Goal: Task Accomplishment & Management: Manage account settings

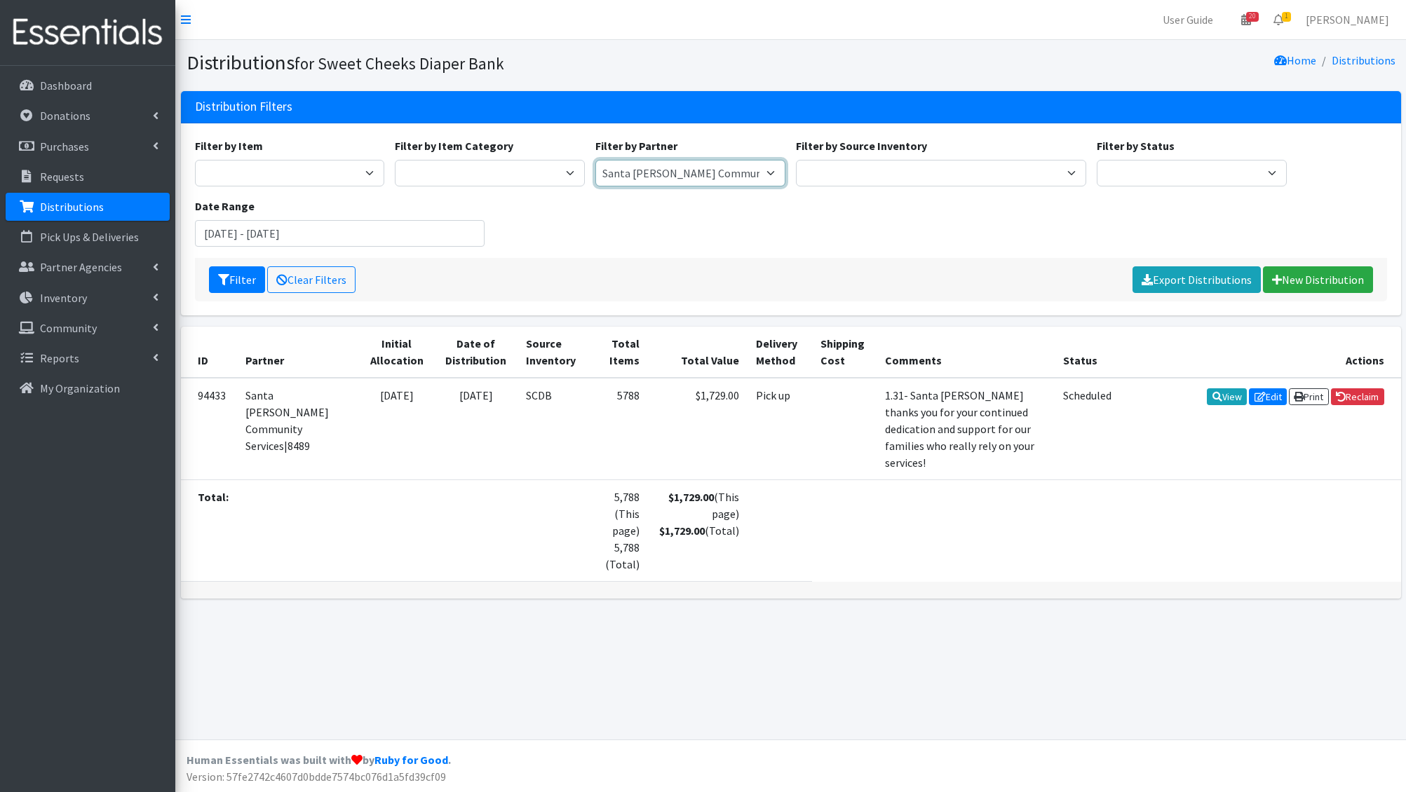
click at [687, 160] on select "[PERSON_NAME]/[GEOGRAPHIC_DATA]|8446 Baby Steps at [GEOGRAPHIC_DATA][PERSON_NAM…" at bounding box center [690, 173] width 190 height 27
select select "4961"
click at [595, 160] on select "Adams/Brown County CAA|8446 Baby Steps at St. Elizabeth|8498 Bethany House|8542…" at bounding box center [690, 173] width 190 height 27
click at [240, 287] on button "Filter" at bounding box center [237, 279] width 56 height 27
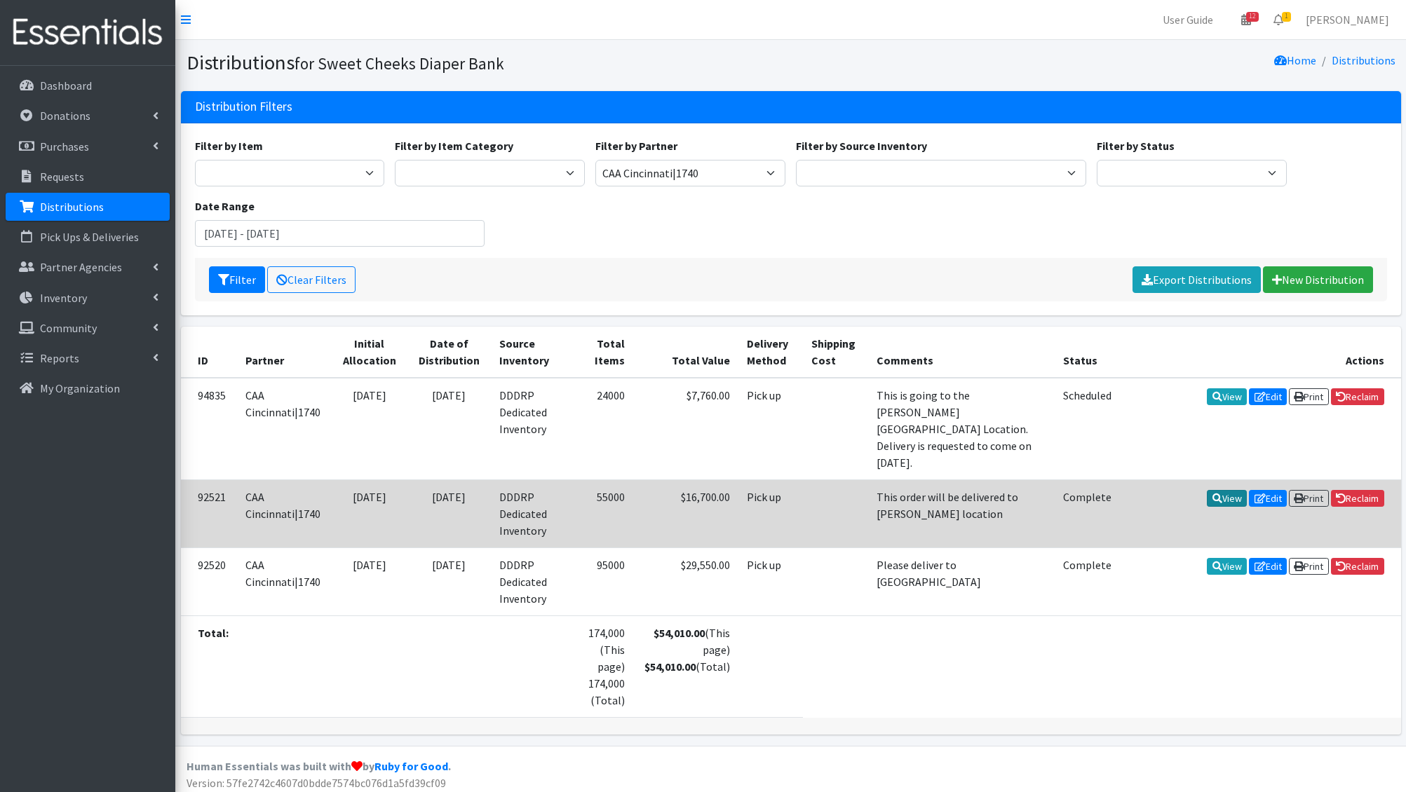
click at [1229, 490] on link "View" at bounding box center [1227, 498] width 40 height 17
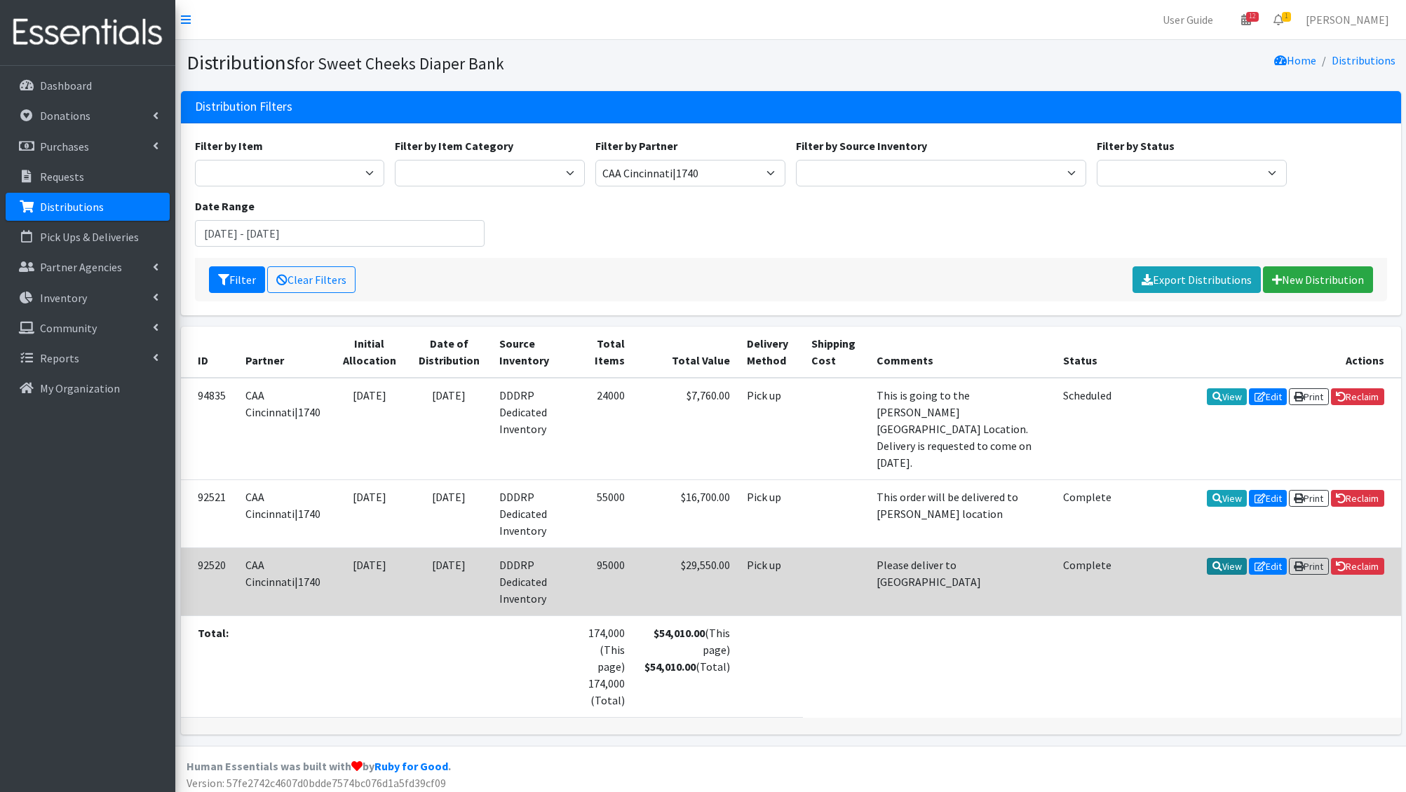
click at [1214, 558] on link "View" at bounding box center [1227, 566] width 40 height 17
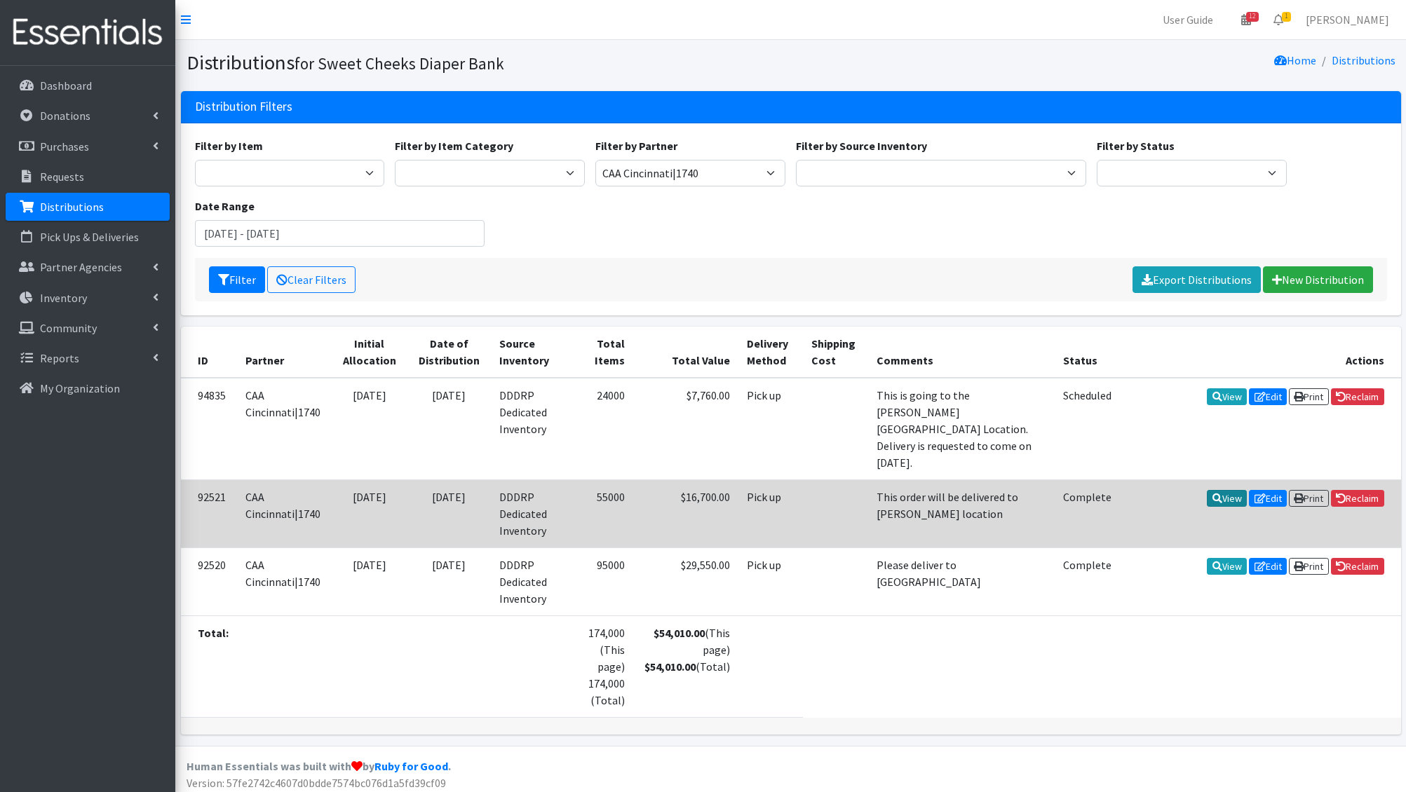
click at [1211, 490] on link "View" at bounding box center [1227, 498] width 40 height 17
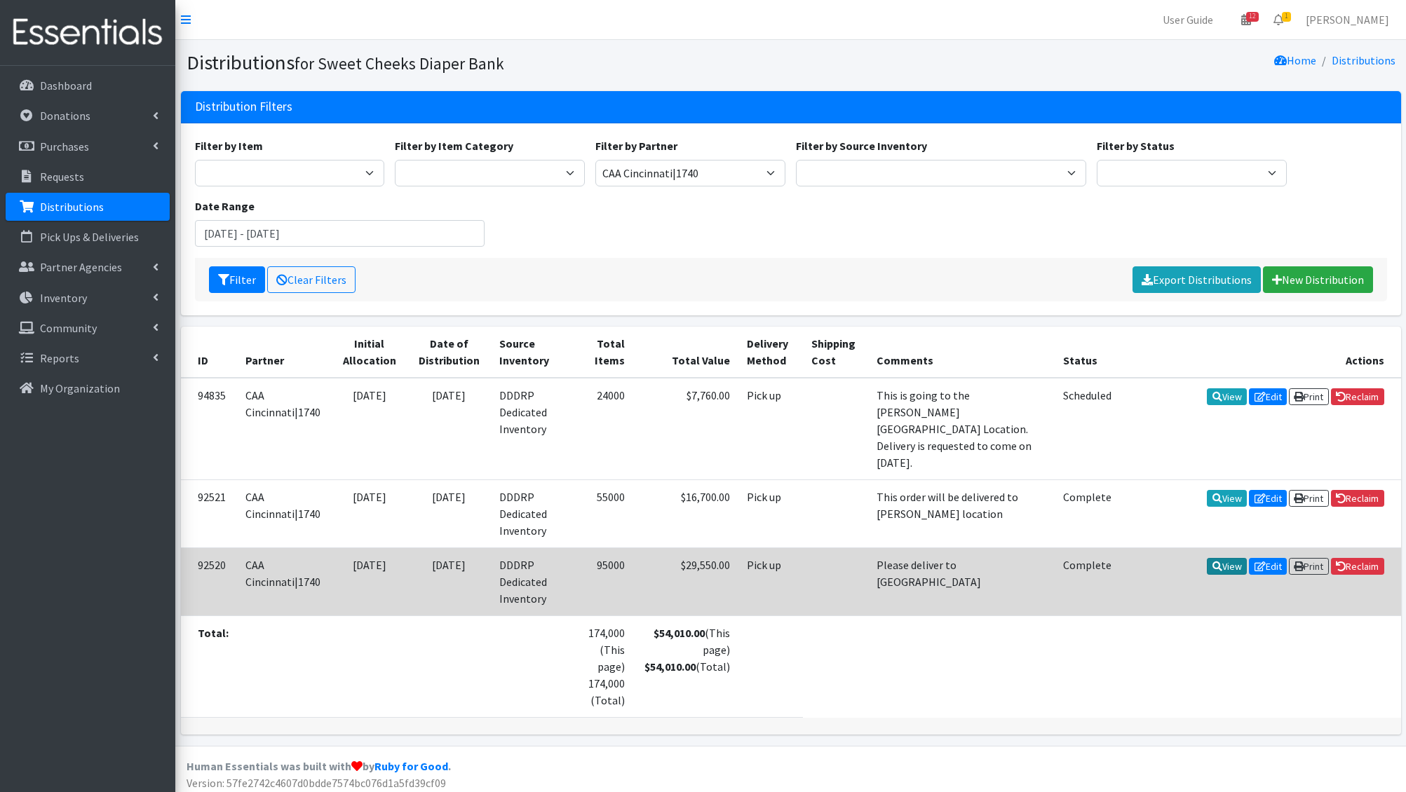
click at [1212, 562] on icon at bounding box center [1217, 567] width 10 height 10
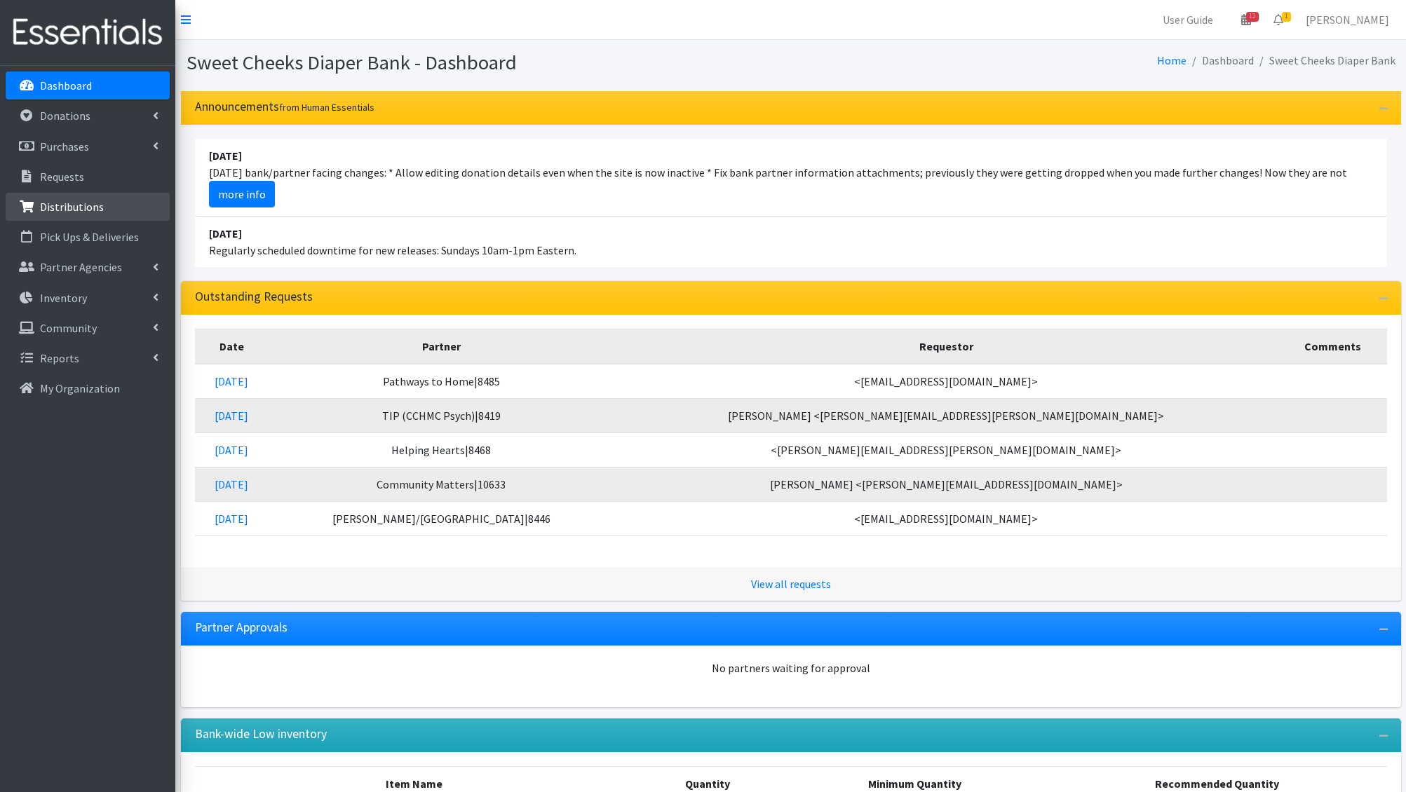
click at [85, 203] on p "Distributions" at bounding box center [72, 207] width 64 height 14
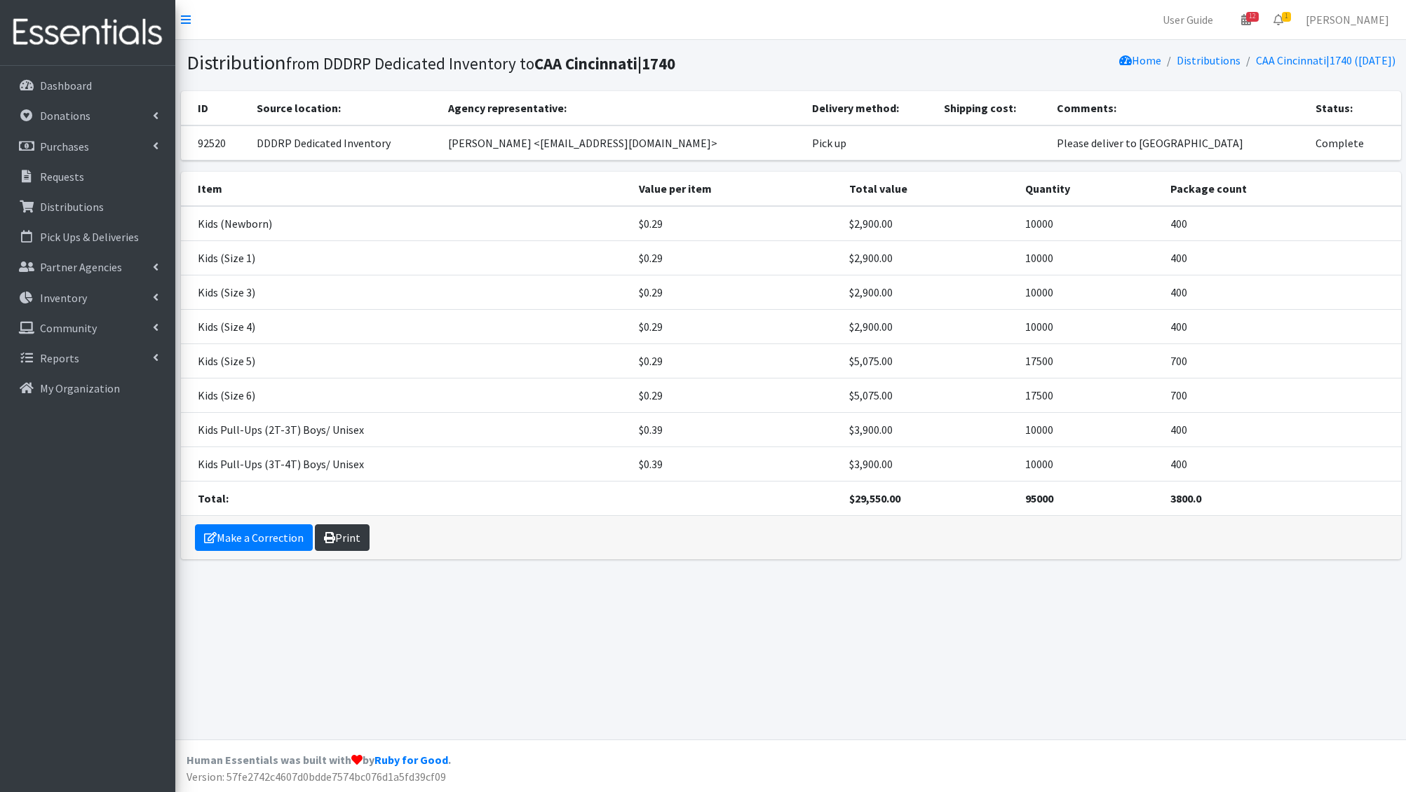
click at [352, 543] on link "Print" at bounding box center [342, 538] width 55 height 27
click at [262, 541] on link "Make a Correction" at bounding box center [254, 538] width 118 height 27
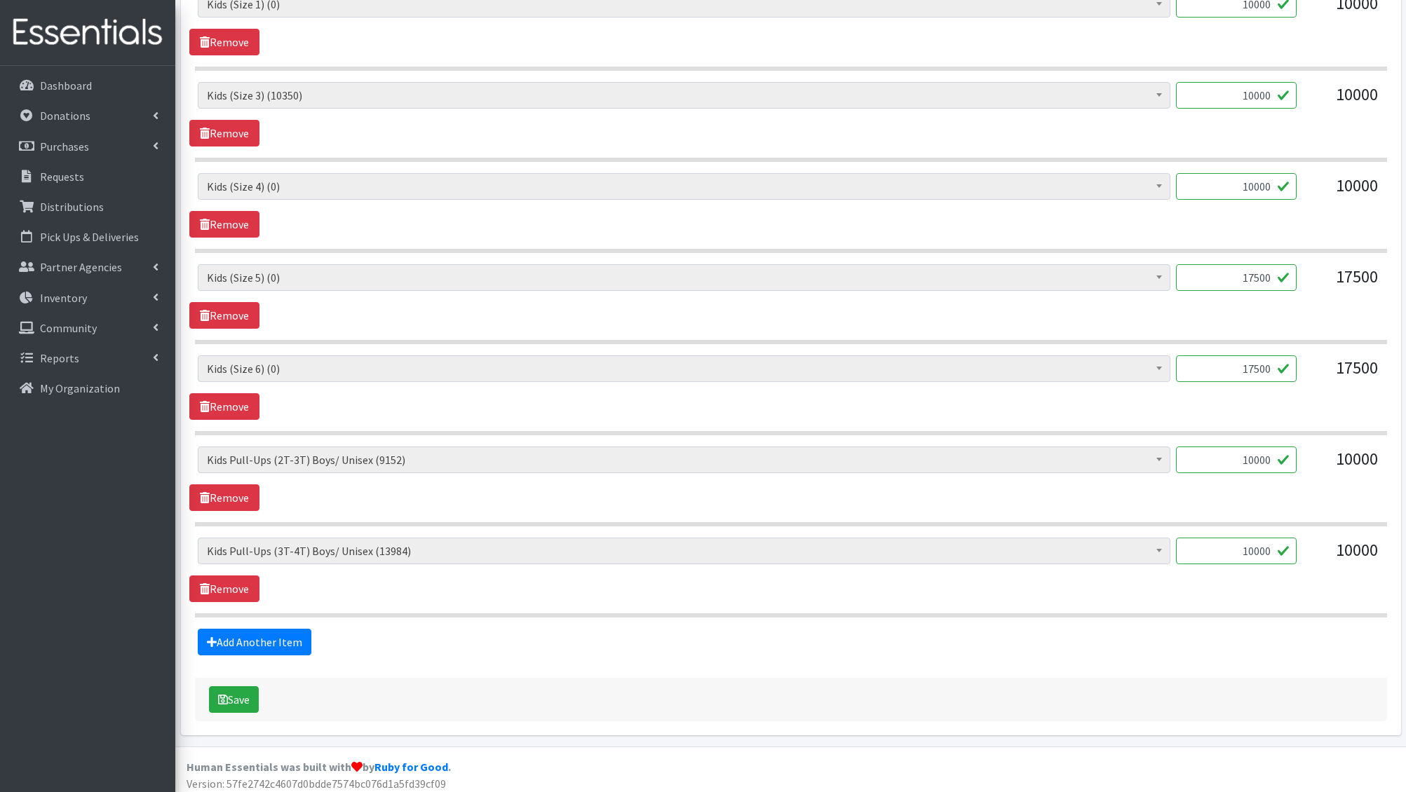
scroll to position [766, 0]
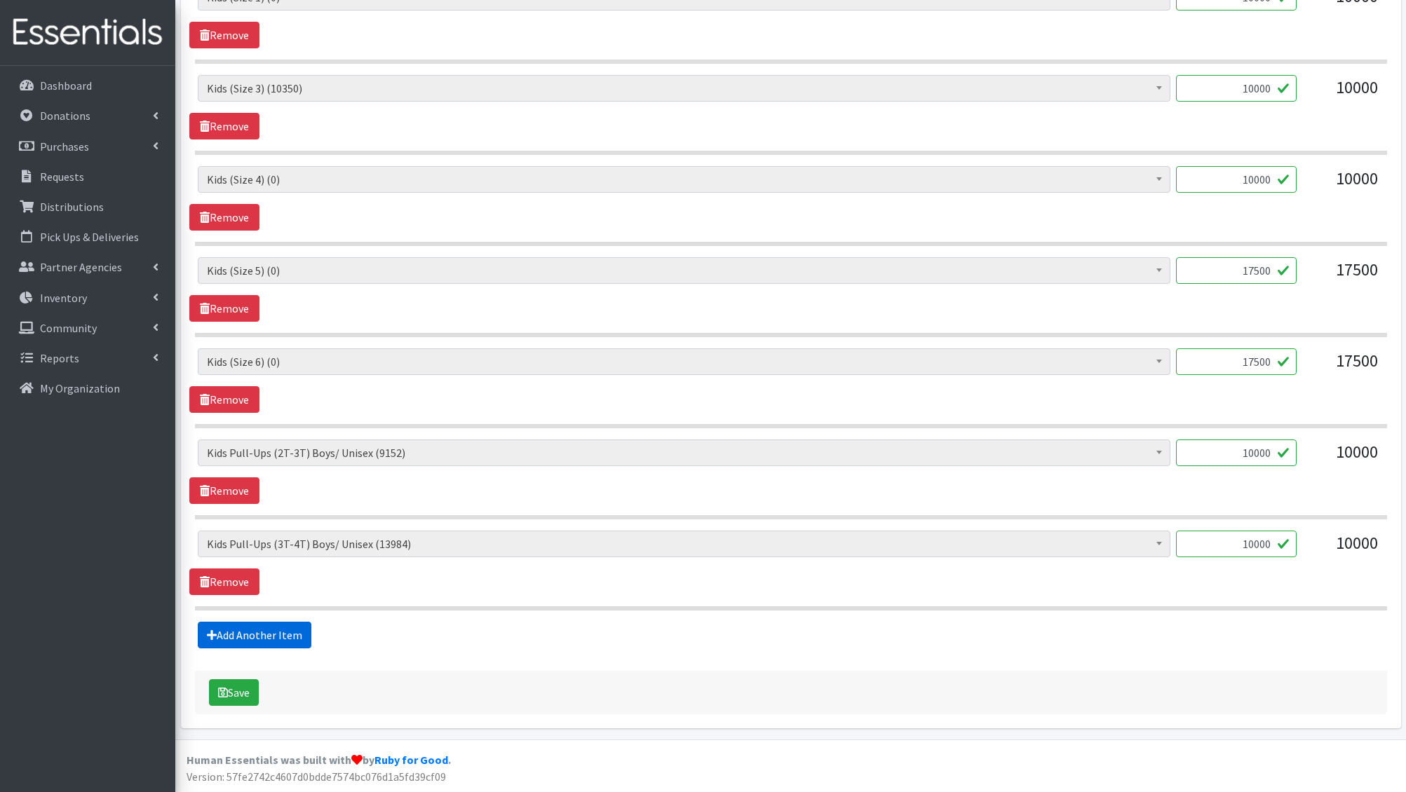
click at [226, 647] on link "Add Another Item" at bounding box center [255, 635] width 114 height 27
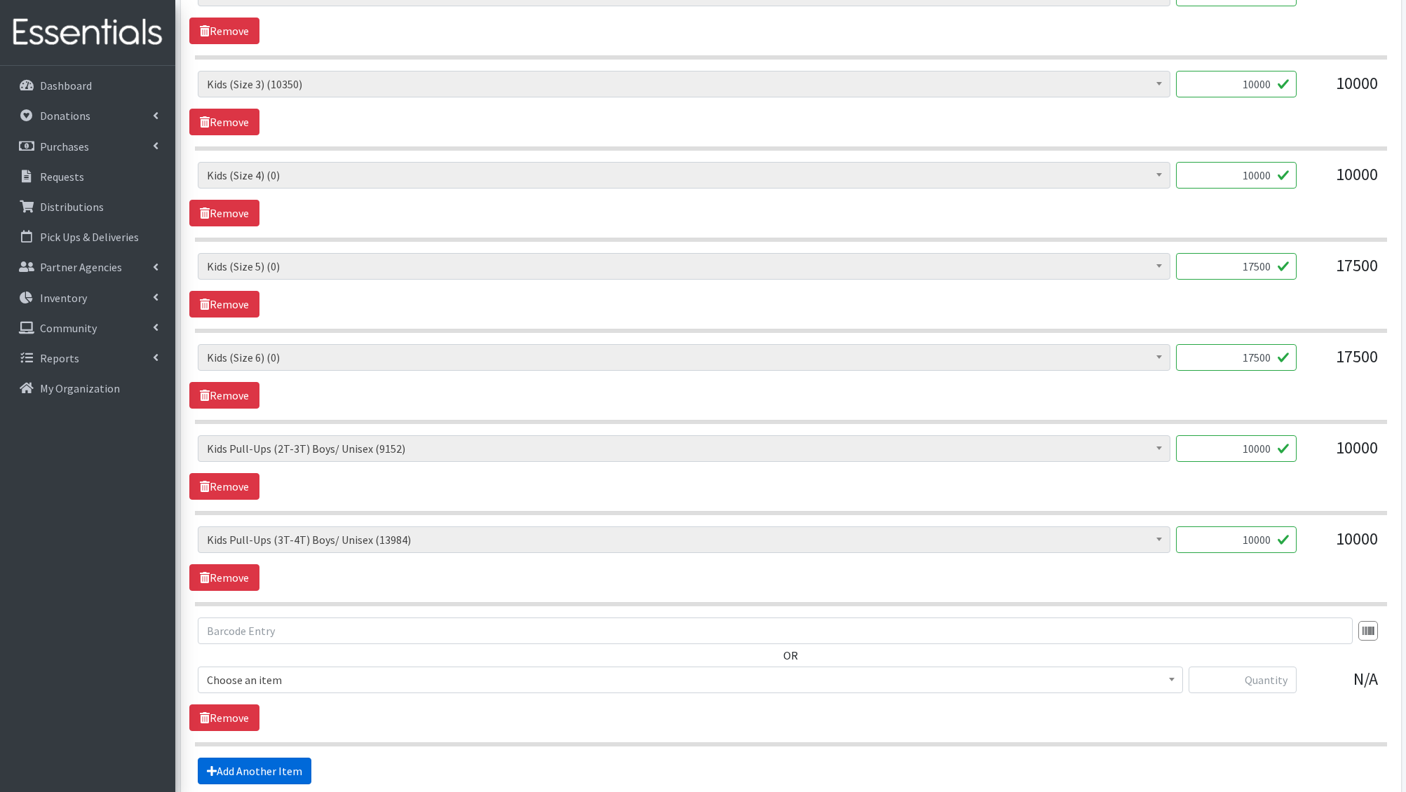
scroll to position [907, 0]
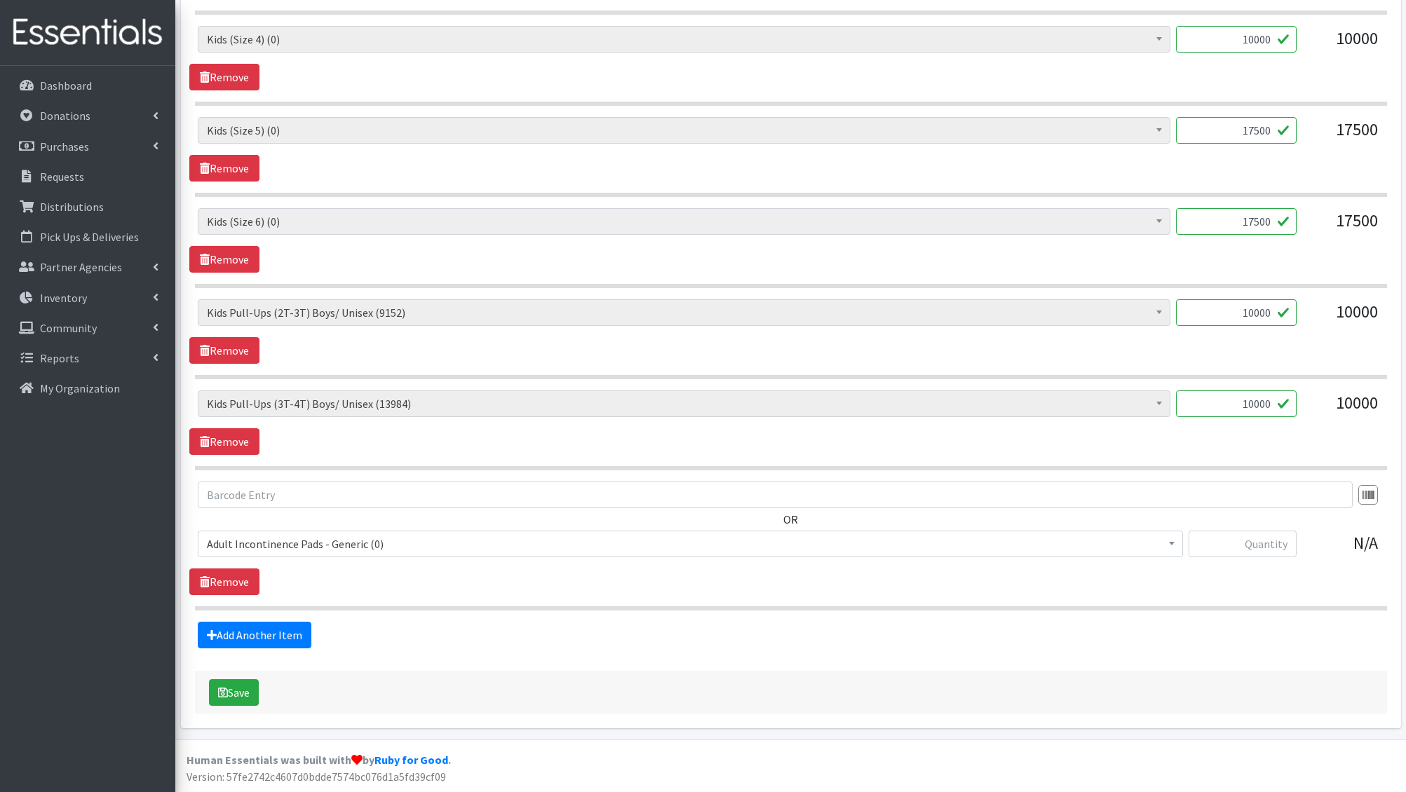
click at [364, 544] on span "Adult Incontinence Pads - Generic (0)" at bounding box center [690, 544] width 967 height 20
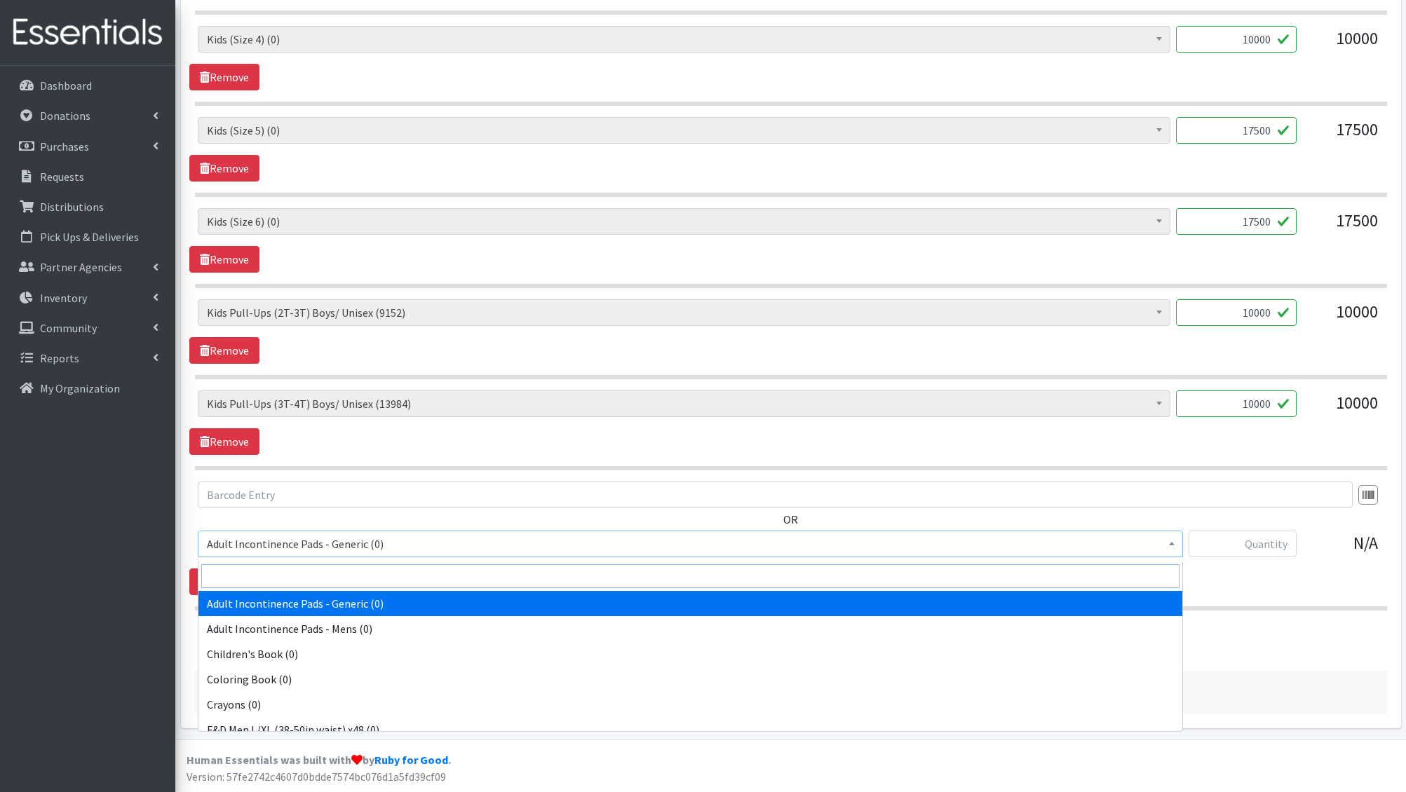
click at [317, 568] on input "search" at bounding box center [690, 576] width 978 height 24
type input "e 2"
select select "1202"
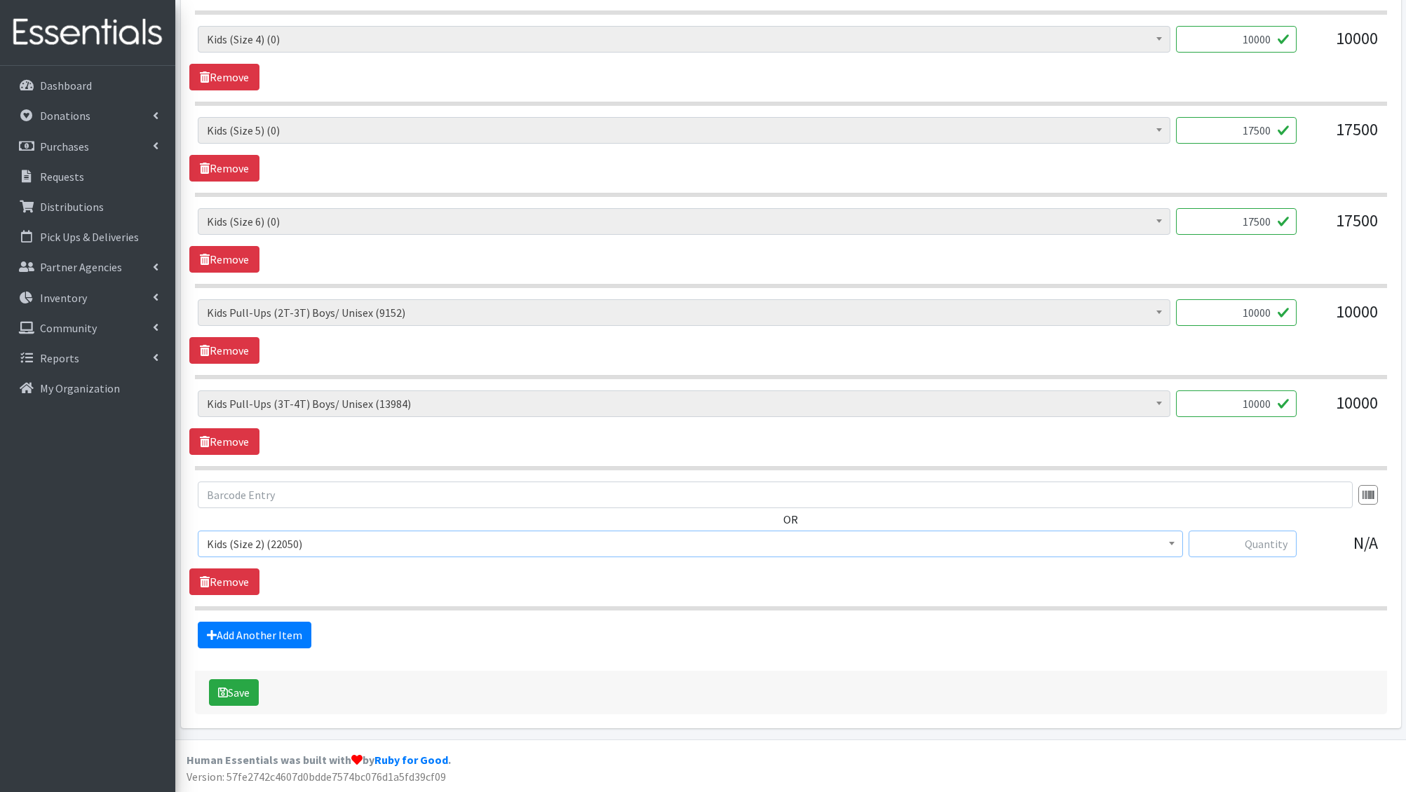
drag, startPoint x: 1280, startPoint y: 547, endPoint x: 1268, endPoint y: 548, distance: 12.6
click at [1280, 547] on input "text" at bounding box center [1243, 544] width 108 height 27
type input "10000"
click at [1247, 623] on div "Add Another Item" at bounding box center [790, 635] width 1203 height 27
click at [248, 688] on button "Save" at bounding box center [234, 692] width 50 height 27
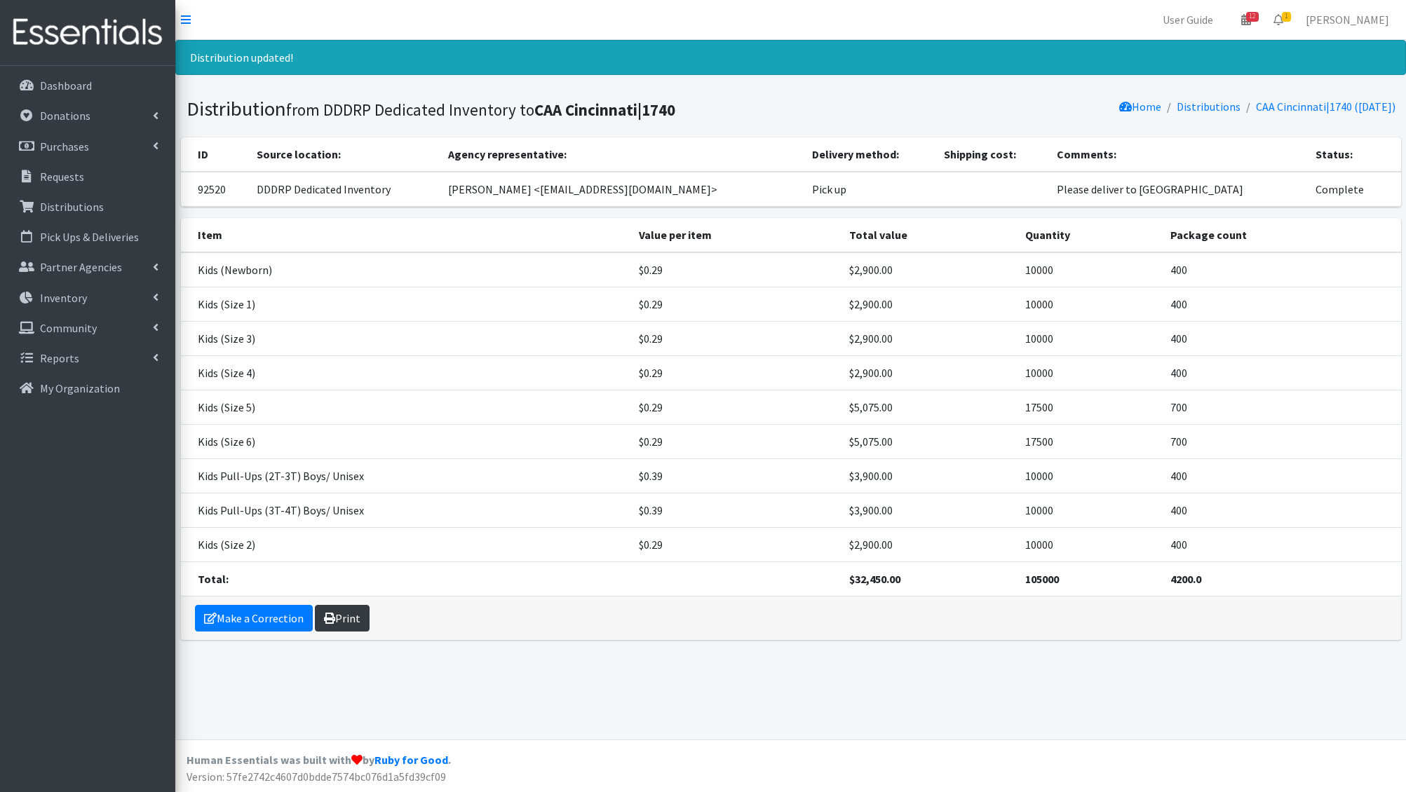
click at [348, 616] on link "Print" at bounding box center [342, 618] width 55 height 27
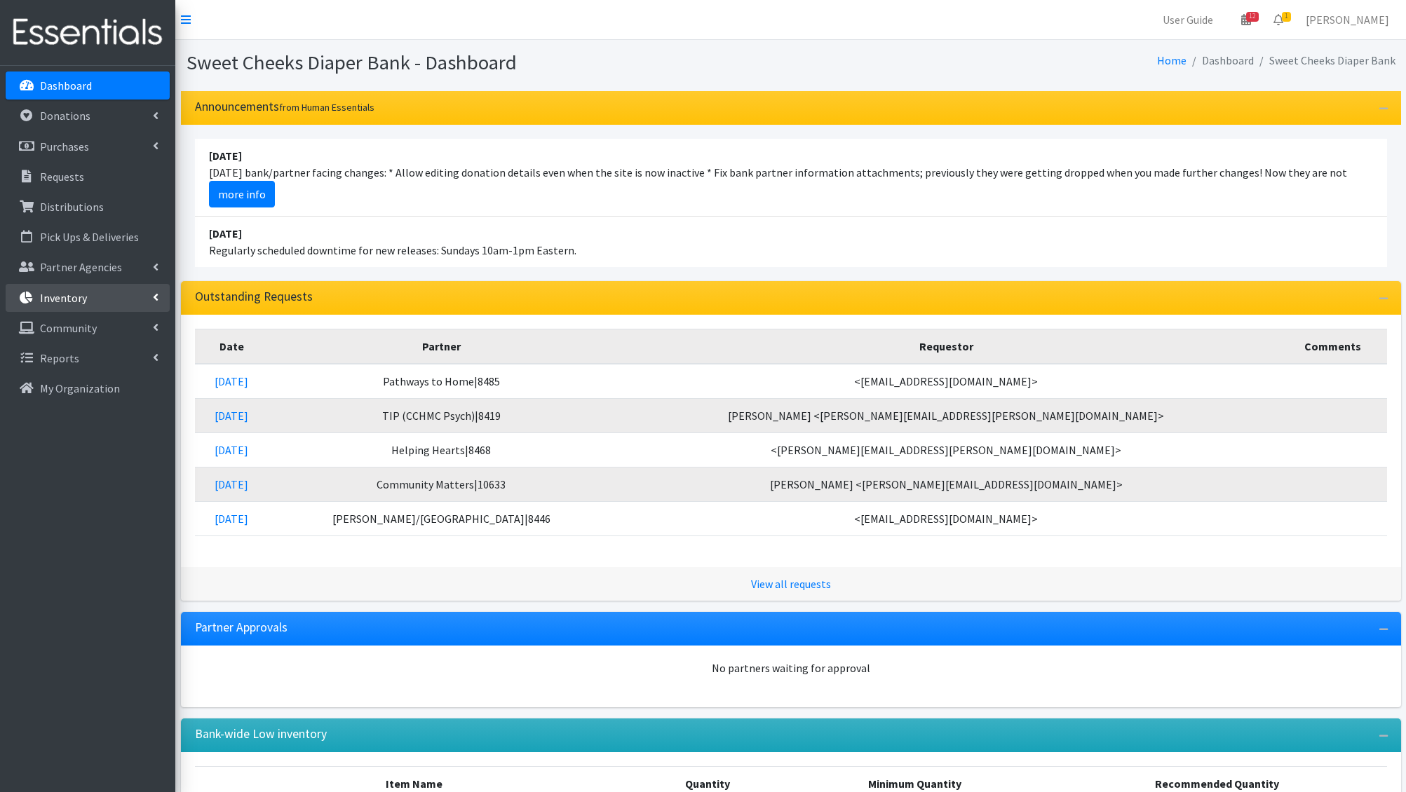
click at [98, 301] on link "Inventory" at bounding box center [88, 298] width 164 height 28
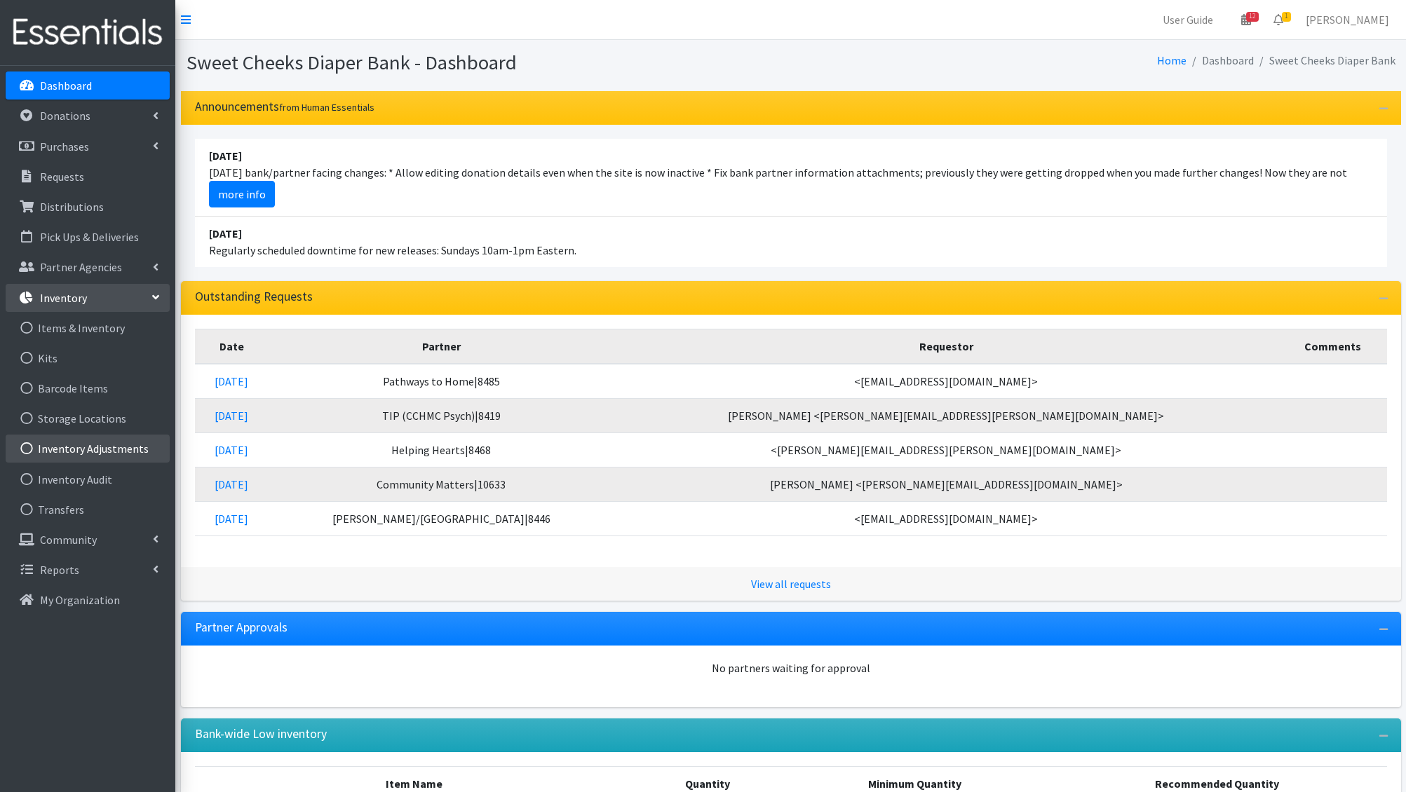
click at [130, 454] on link "Inventory Adjustments" at bounding box center [88, 449] width 164 height 28
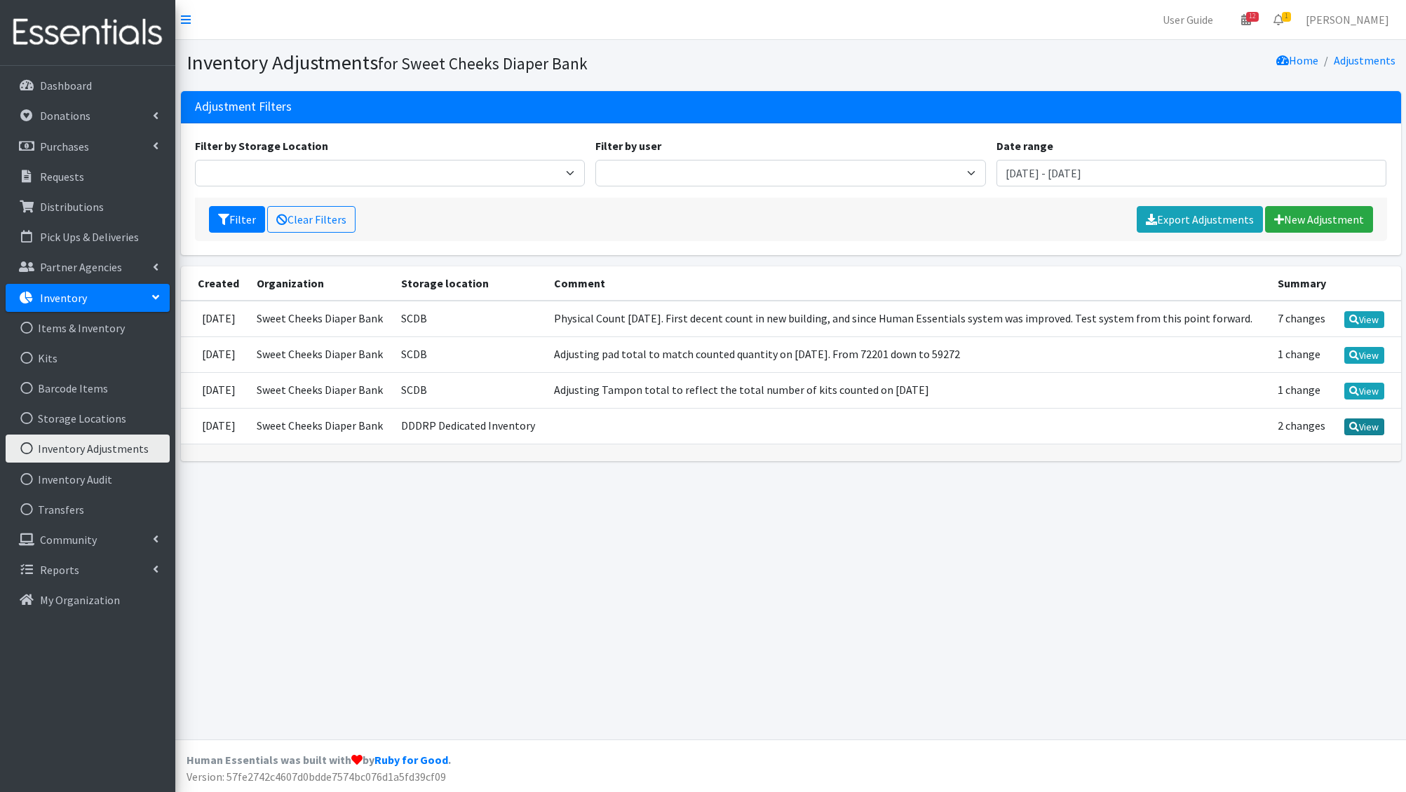
click at [1381, 429] on link "View" at bounding box center [1364, 427] width 40 height 17
click at [63, 203] on p "Distributions" at bounding box center [72, 207] width 64 height 14
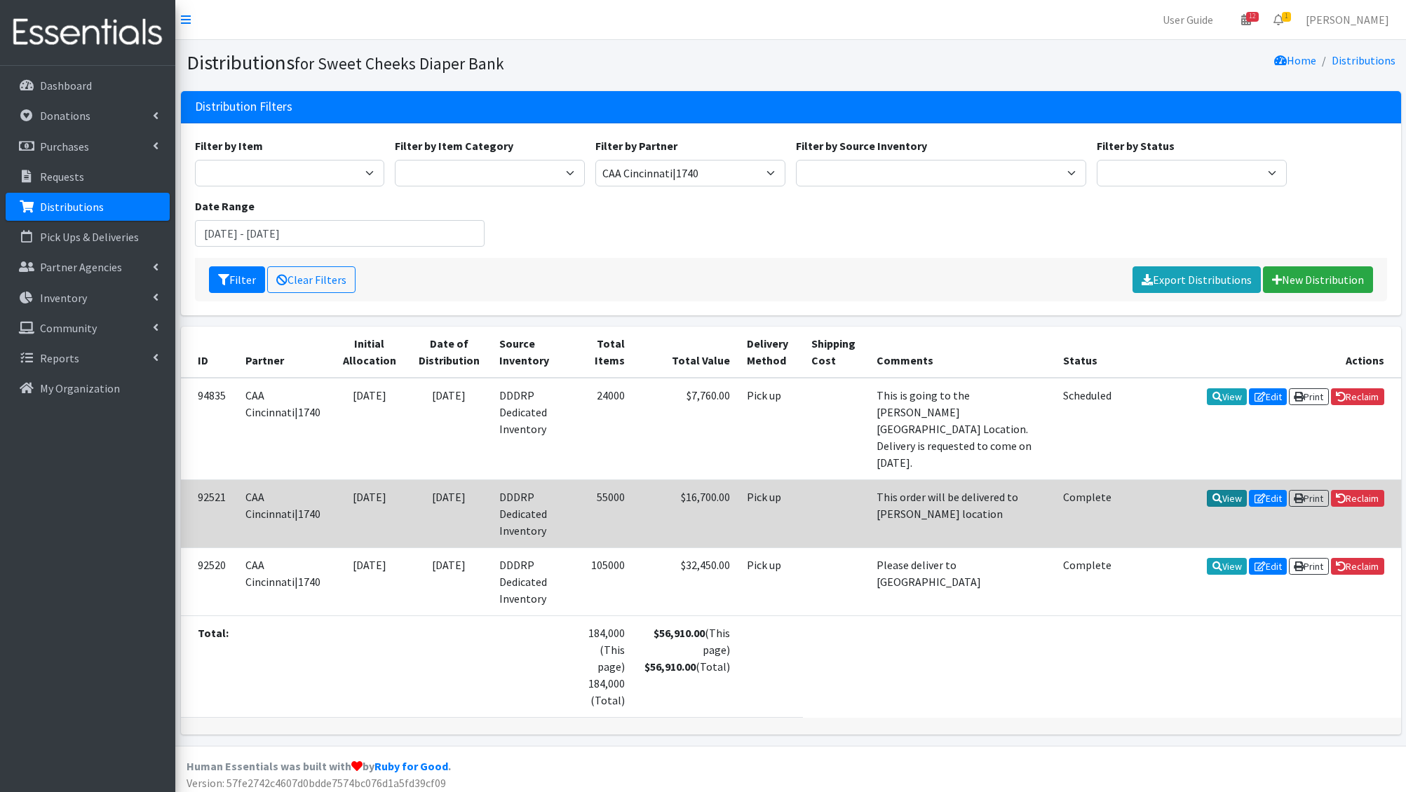
click at [1212, 494] on icon at bounding box center [1217, 499] width 10 height 10
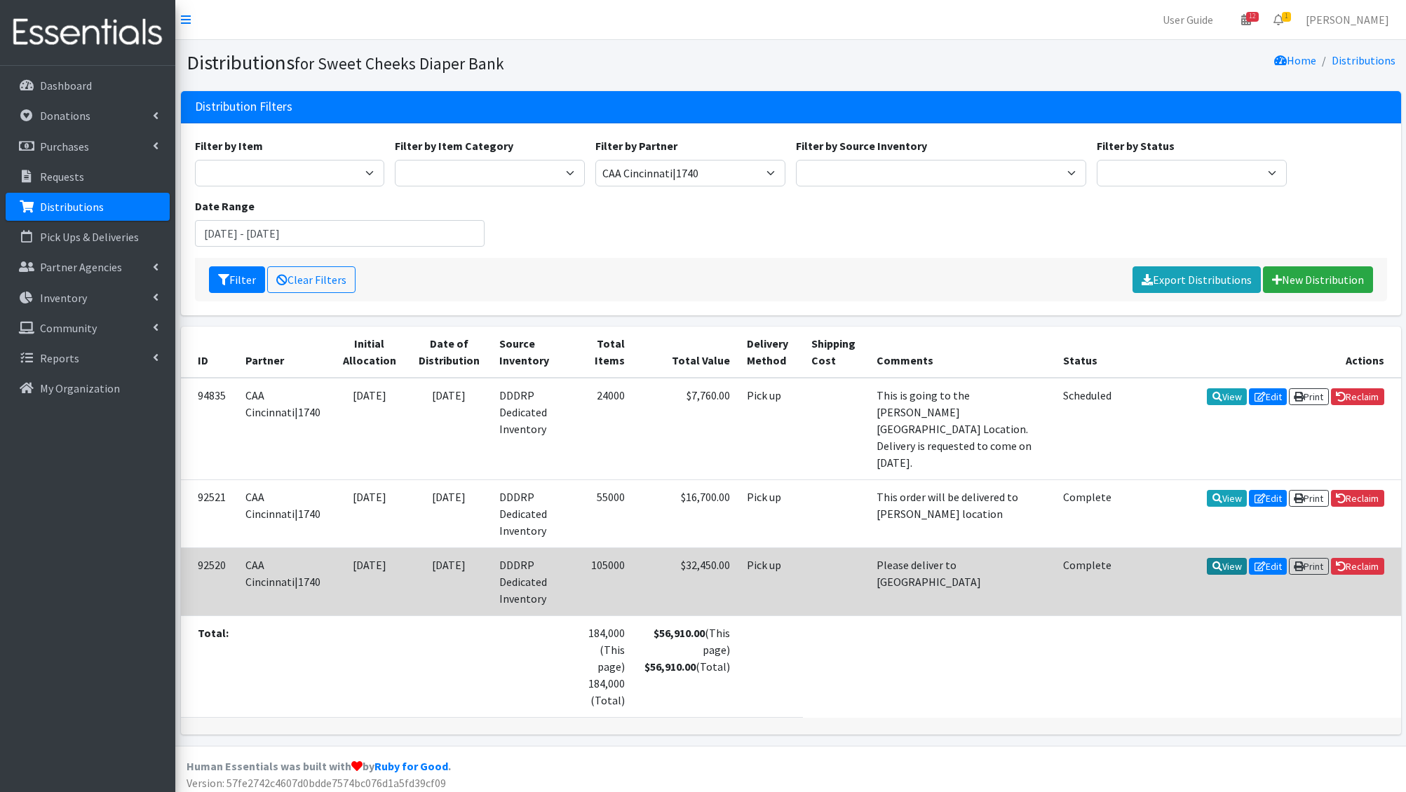
click at [1219, 558] on link "View" at bounding box center [1227, 566] width 40 height 17
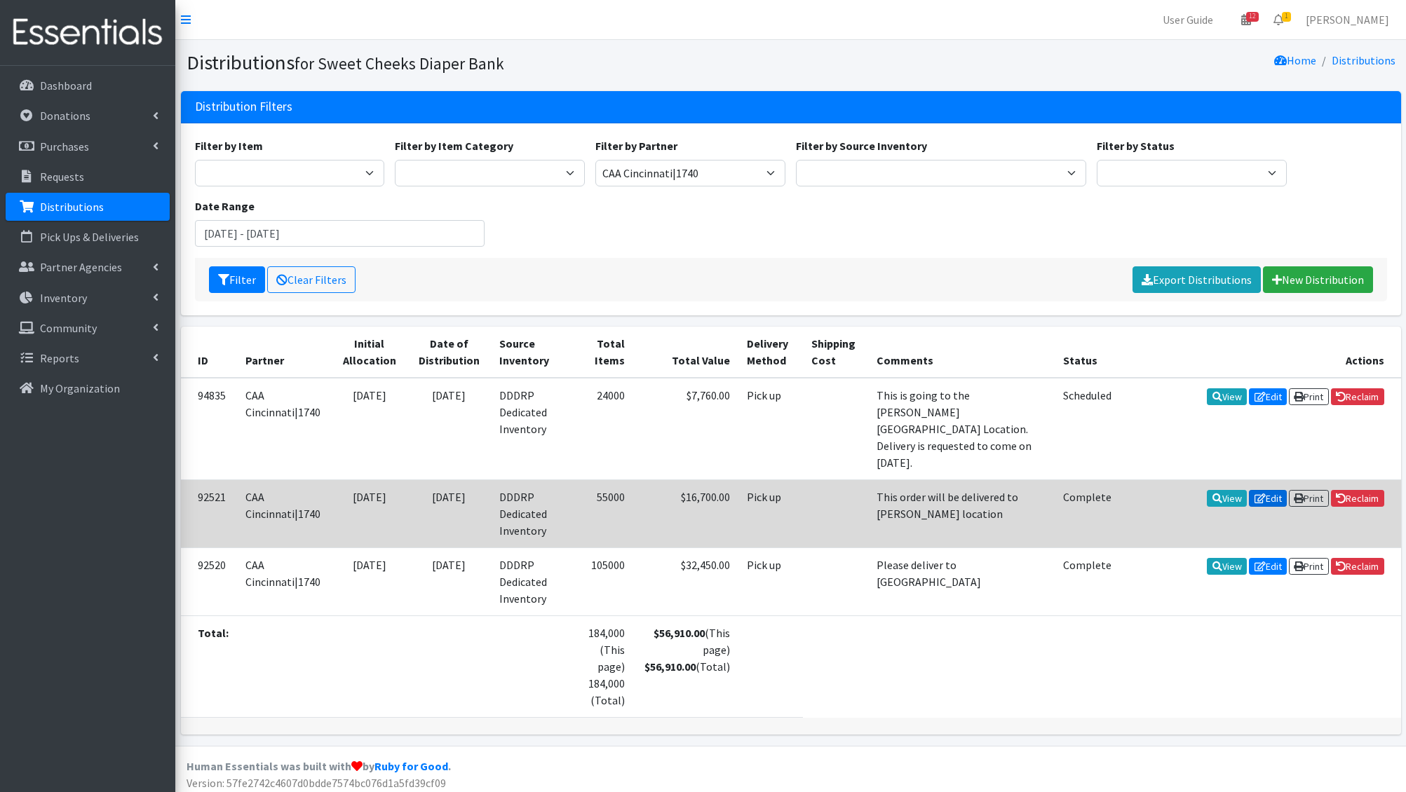
click at [1265, 490] on link "Edit" at bounding box center [1268, 498] width 38 height 17
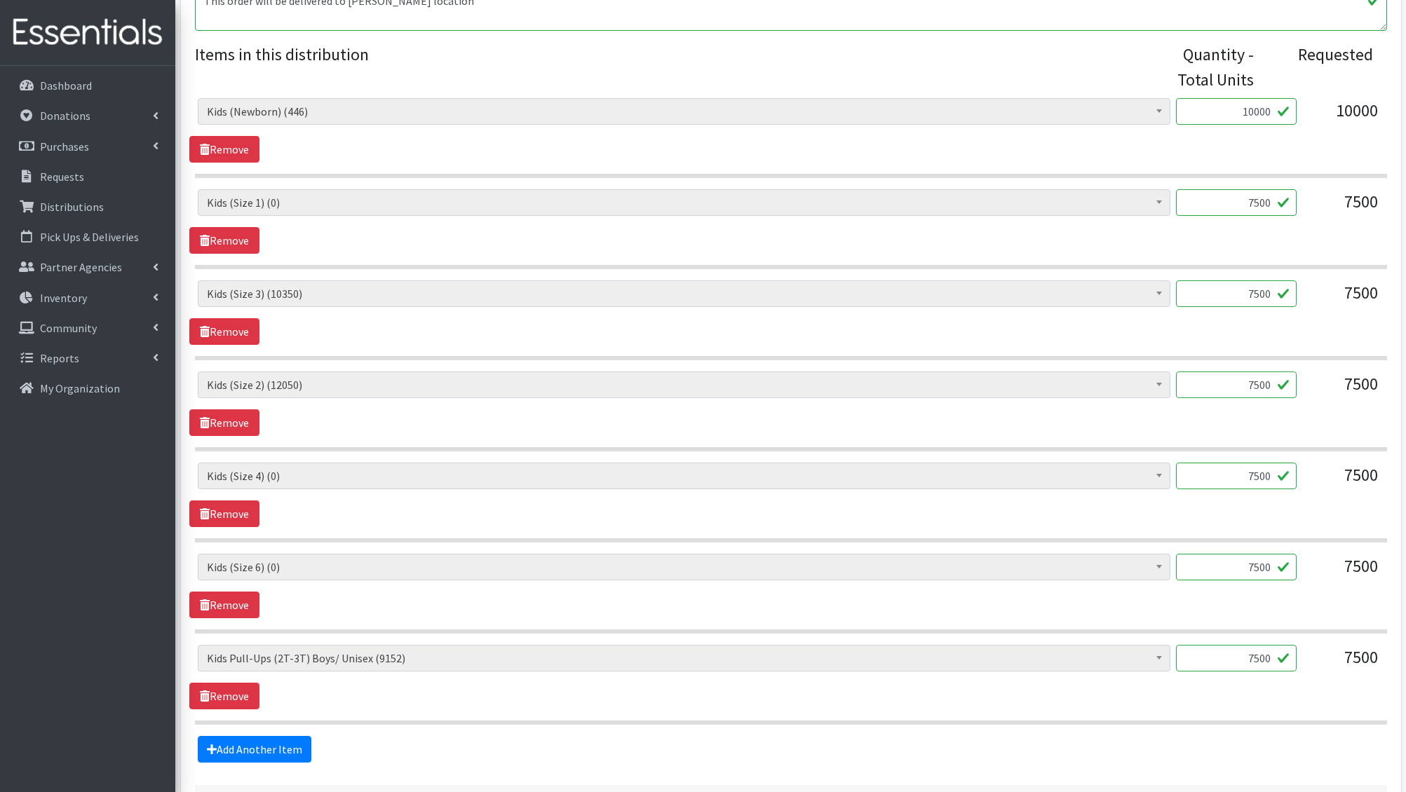
scroll to position [569, 0]
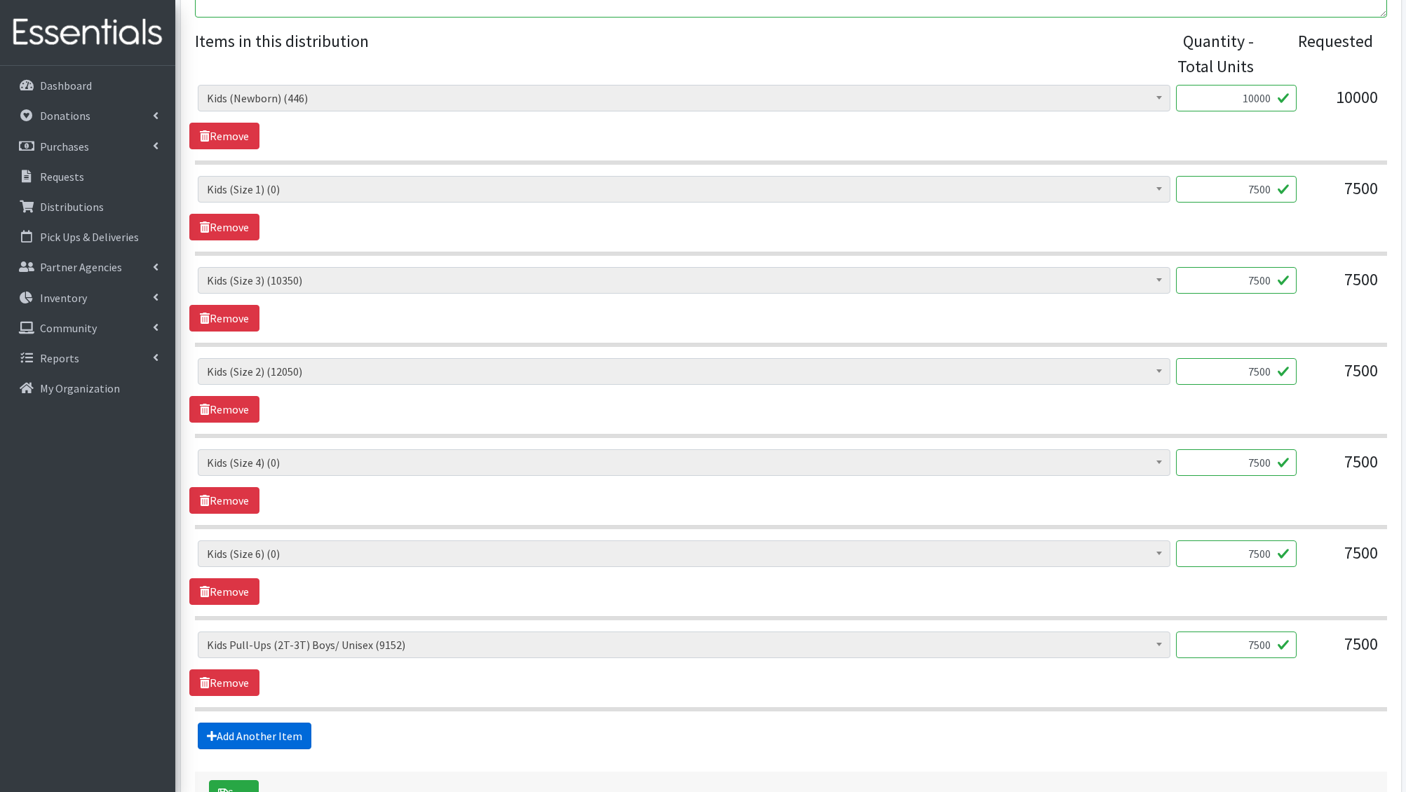
click at [289, 742] on link "Add Another Item" at bounding box center [255, 736] width 114 height 27
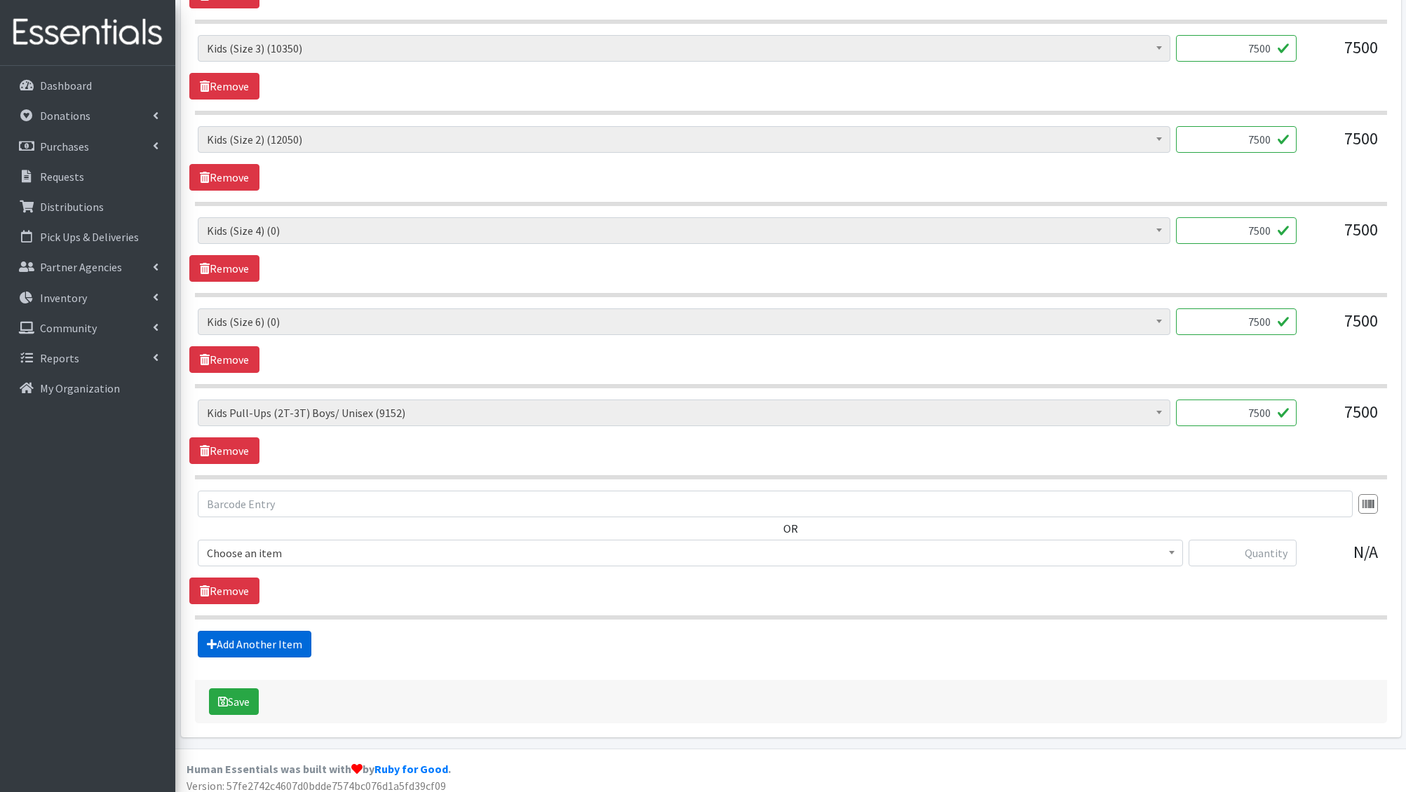
scroll to position [815, 0]
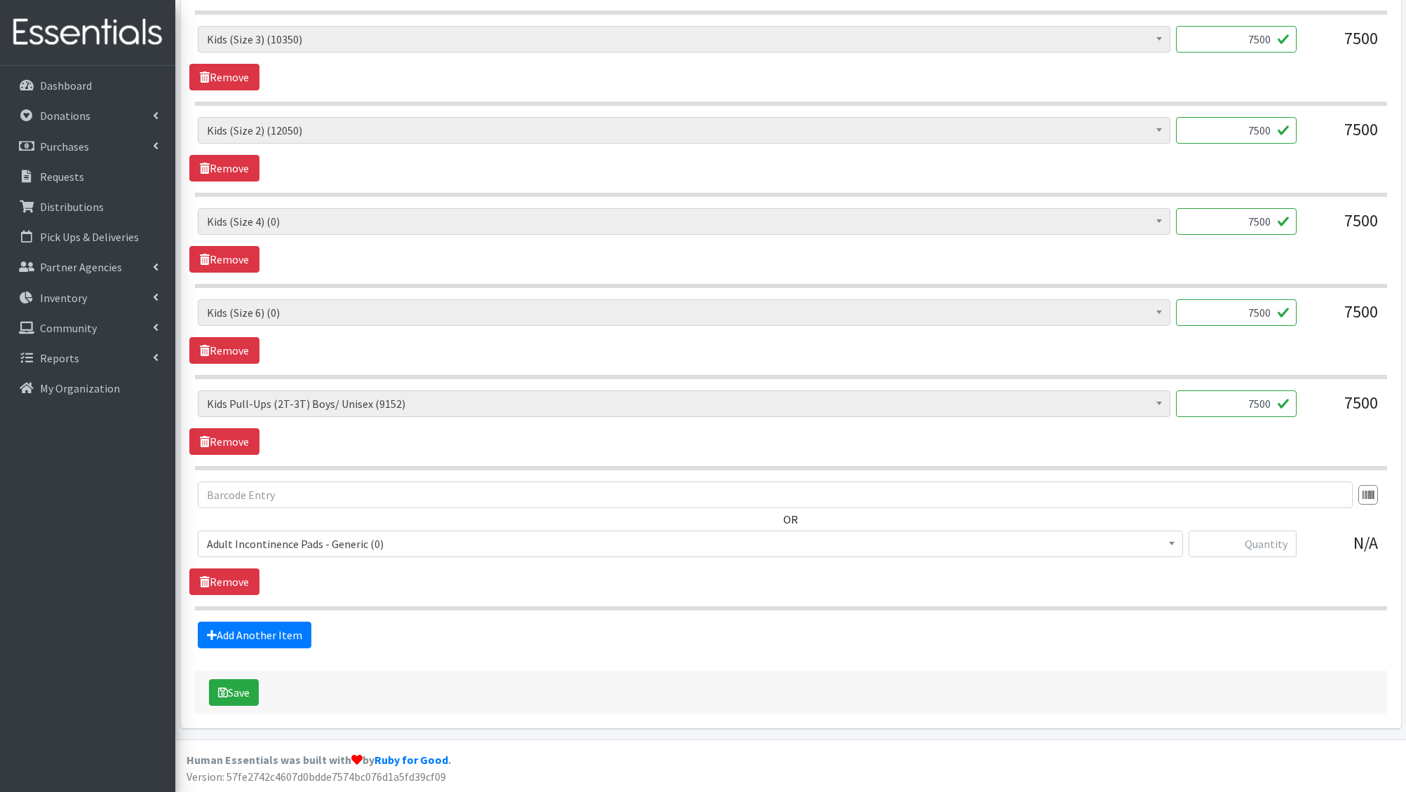
click at [300, 544] on span "Adult Incontinence Pads - Generic (0)" at bounding box center [690, 544] width 967 height 20
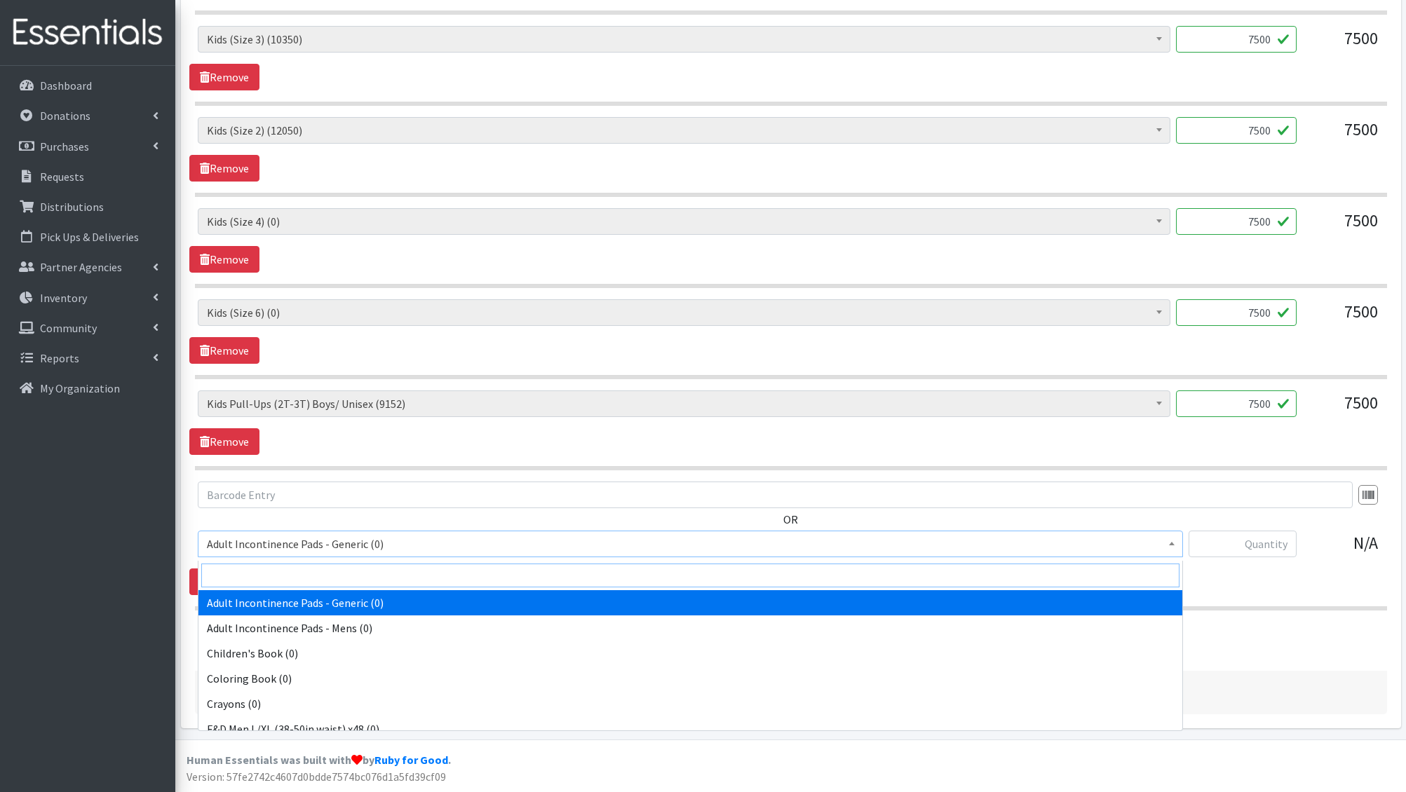
click at [283, 570] on input "search" at bounding box center [690, 576] width 978 height 24
type input "e 5"
select select "1214"
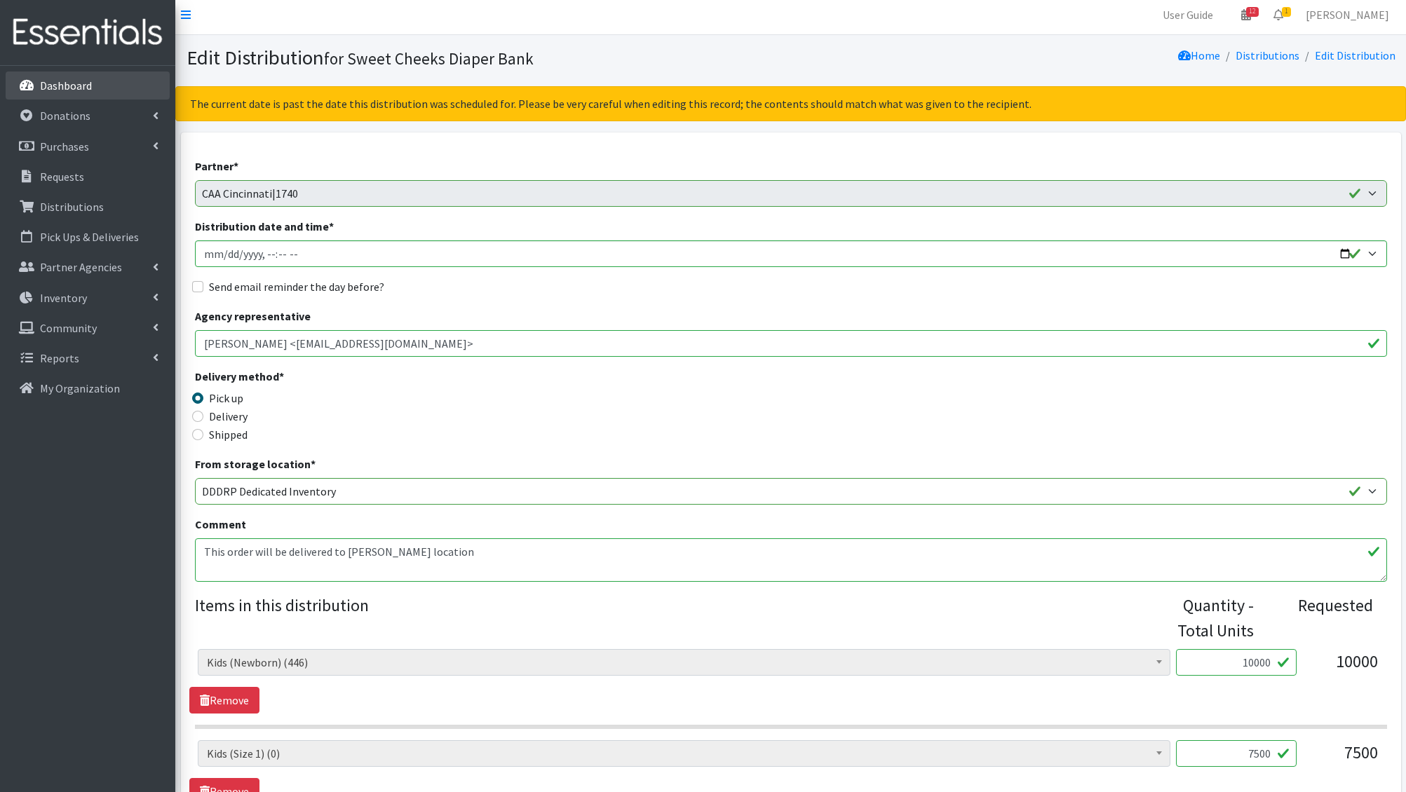
scroll to position [4, 0]
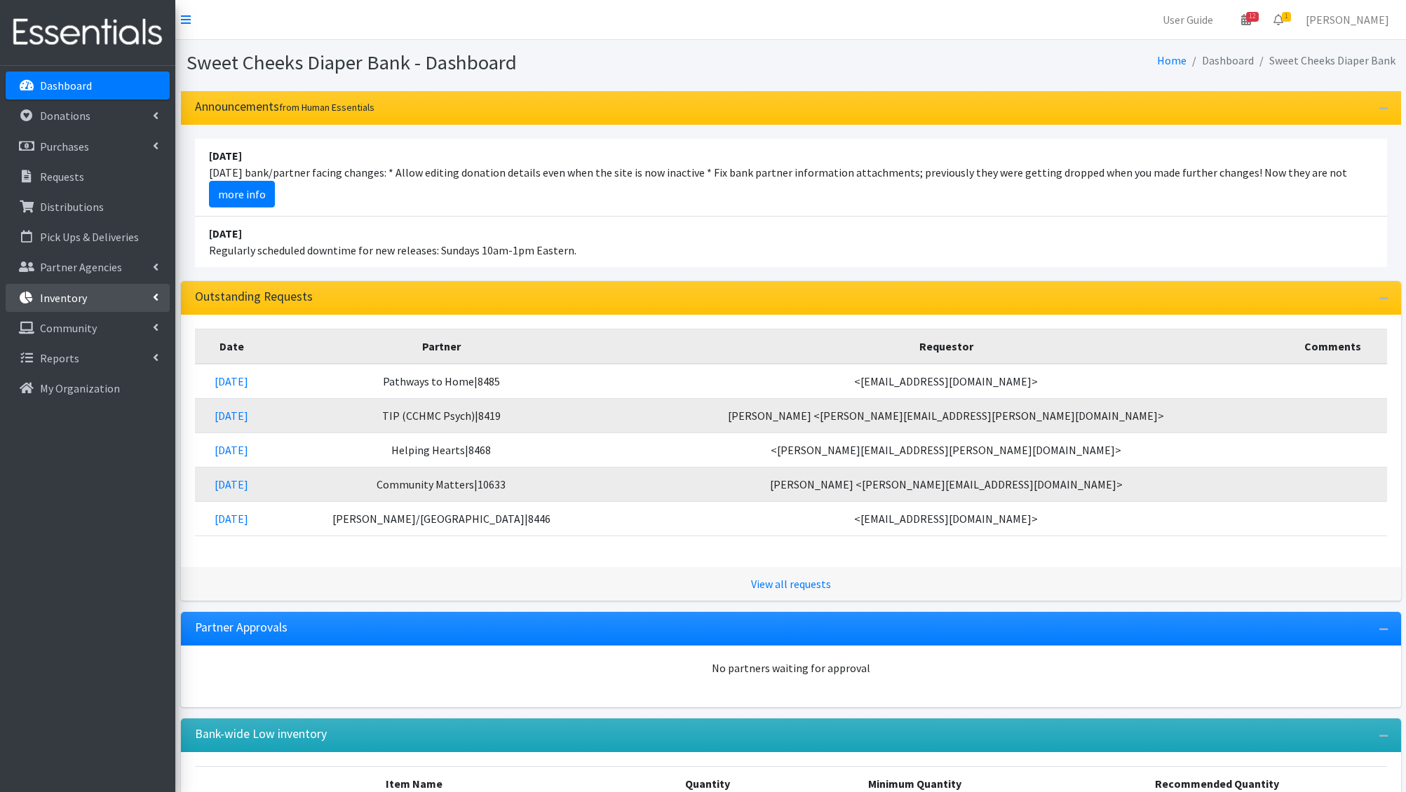
click at [109, 294] on link "Inventory" at bounding box center [88, 298] width 164 height 28
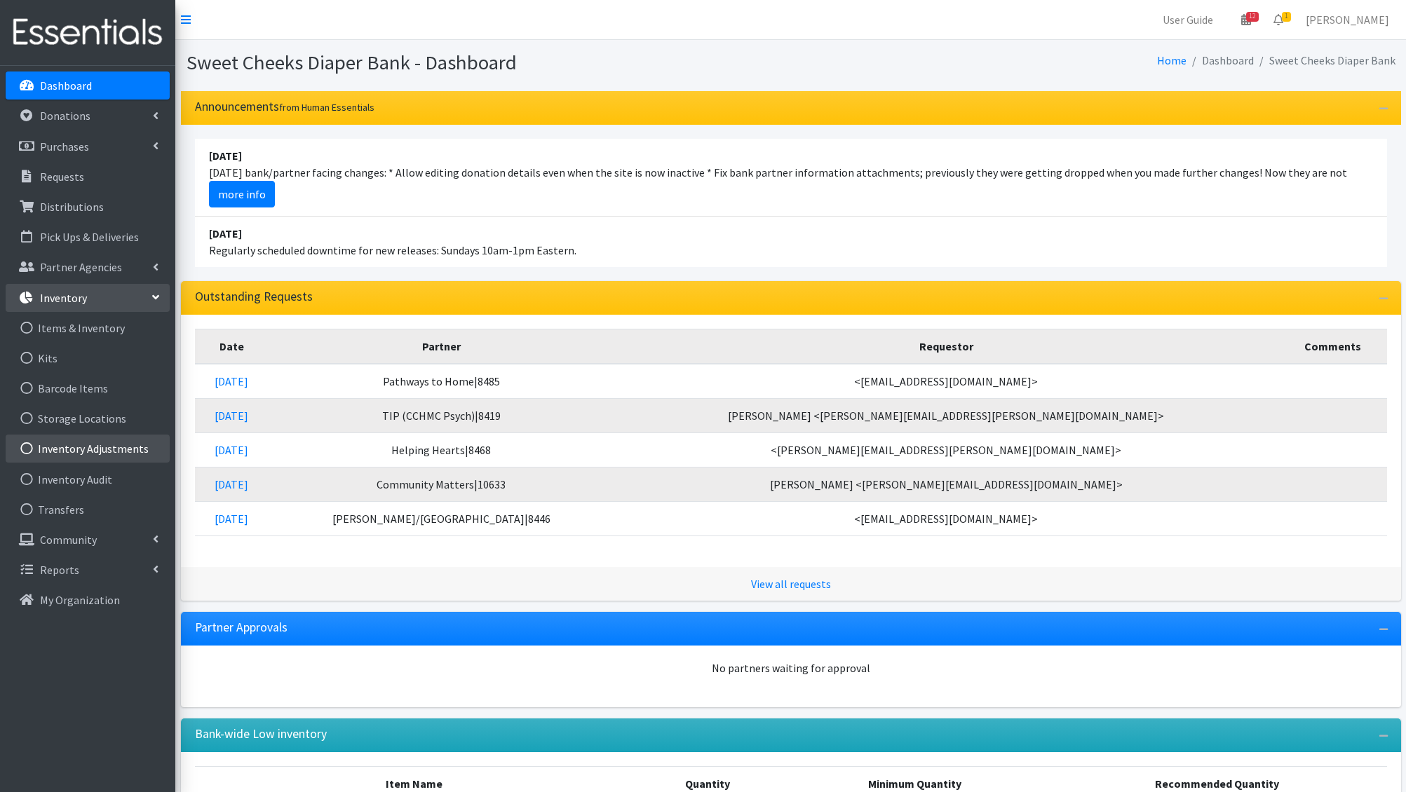
click at [137, 452] on link "Inventory Adjustments" at bounding box center [88, 449] width 164 height 28
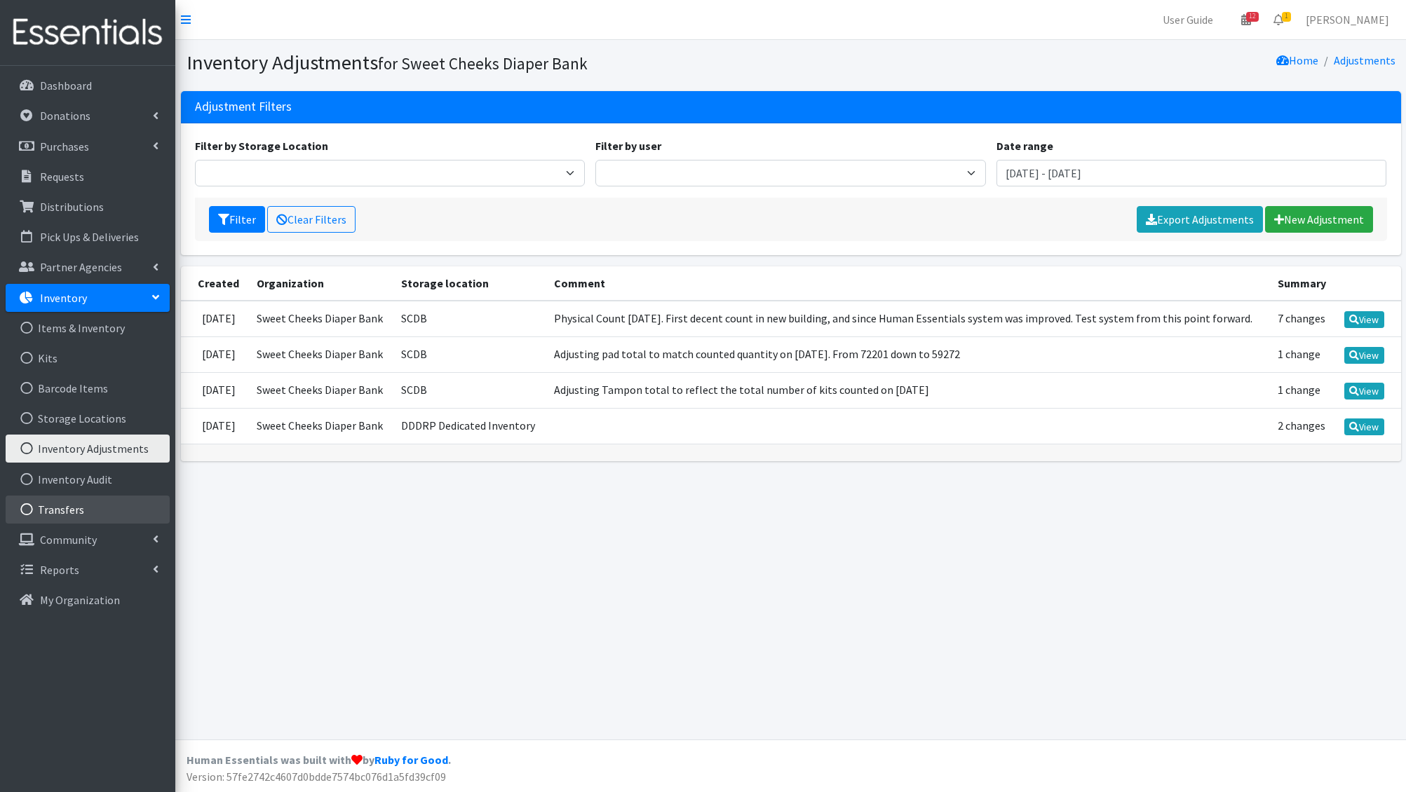
click at [96, 506] on link "Transfers" at bounding box center [88, 510] width 164 height 28
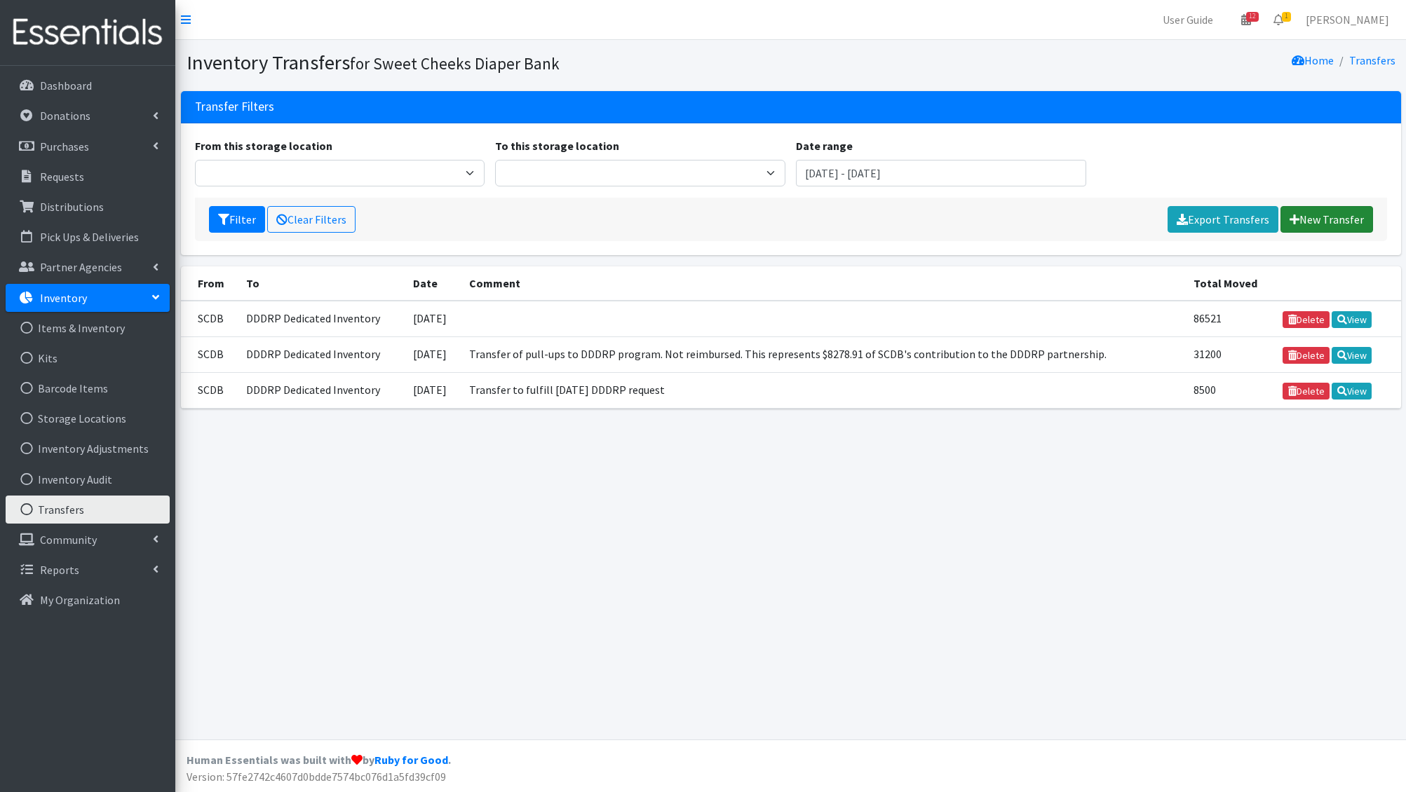
click at [1331, 215] on link "New Transfer" at bounding box center [1326, 219] width 93 height 27
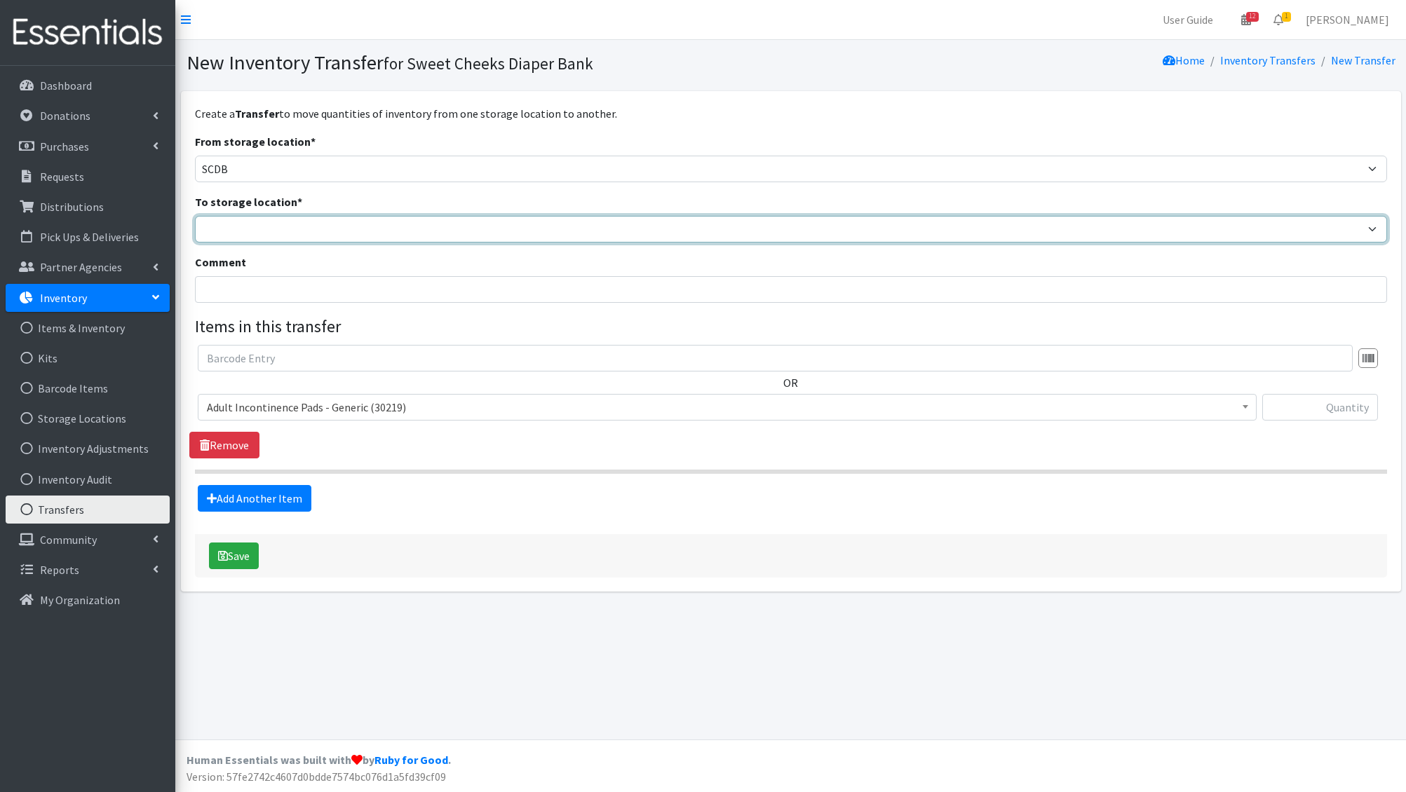
click at [305, 234] on select "DDDRP Dedicated Inventory SCDB" at bounding box center [791, 229] width 1192 height 27
select select "411"
click at [195, 216] on select "DDDRP Dedicated Inventory SCDB" at bounding box center [791, 229] width 1192 height 27
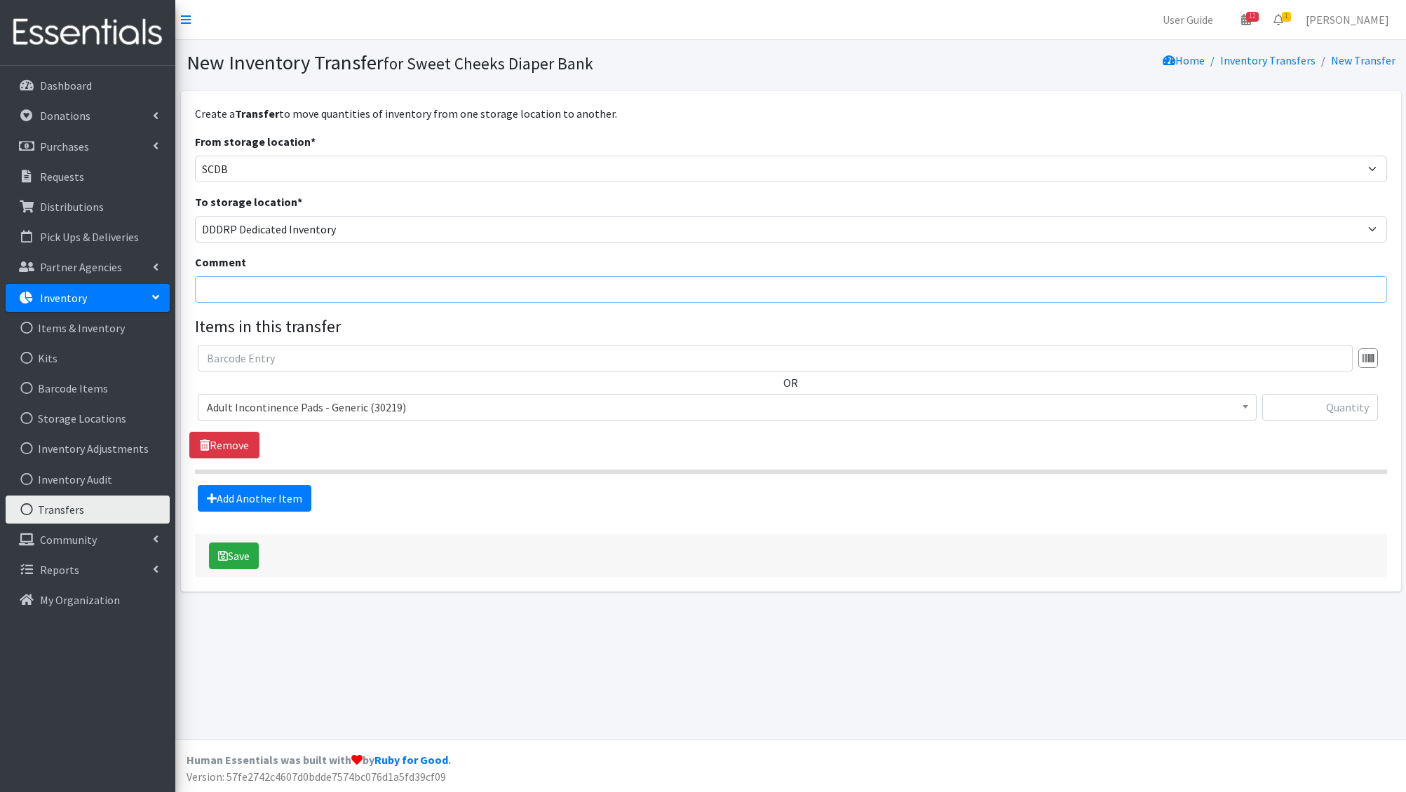
click at [298, 285] on input "Comment" at bounding box center [791, 289] width 1192 height 27
type input "CAA received 7500 size 5s for Ted Berry in June. Order"
drag, startPoint x: 471, startPoint y: 291, endPoint x: 127, endPoint y: 262, distance: 345.5
click at [127, 262] on div "User Guide 12 12 Pick-ups remaining this week View Calendar 1 1 Requests 0 Part…" at bounding box center [703, 396] width 1406 height 792
click at [693, 413] on span "Adult Incontinence Pads - Generic (30219)" at bounding box center [727, 408] width 1041 height 20
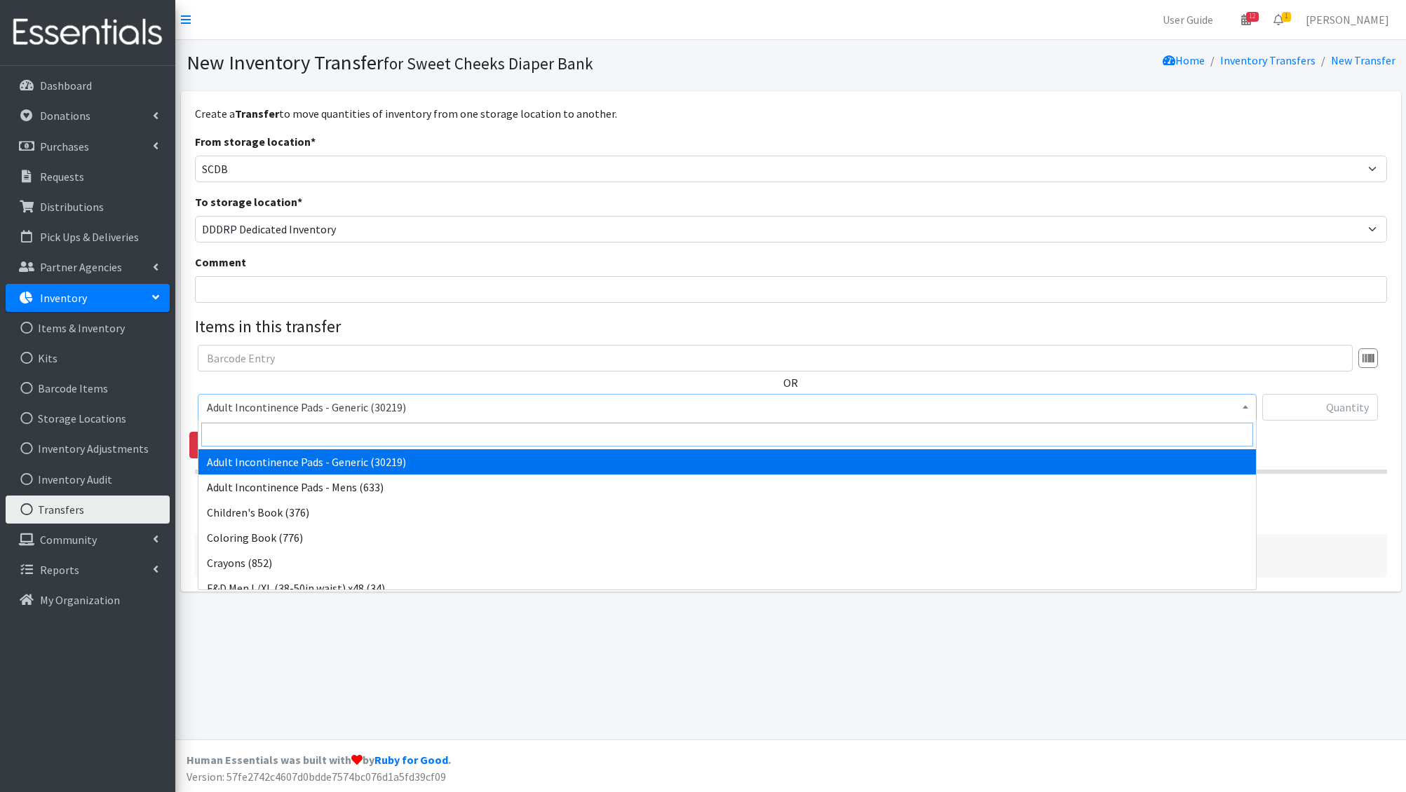
click at [586, 436] on input "search" at bounding box center [727, 435] width 1052 height 24
type input "e 5"
select select "1214"
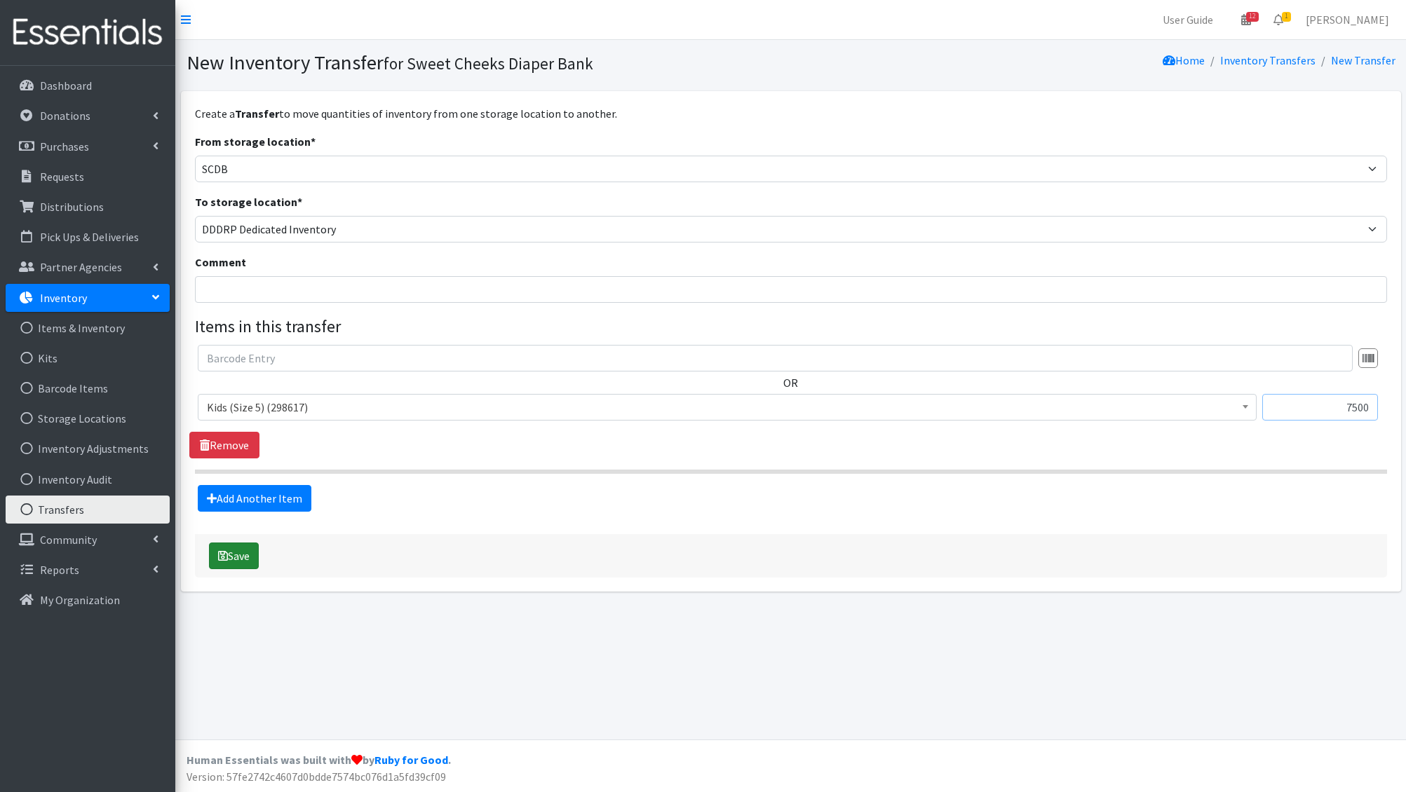
type input "7500"
click at [229, 555] on button "Save" at bounding box center [234, 556] width 50 height 27
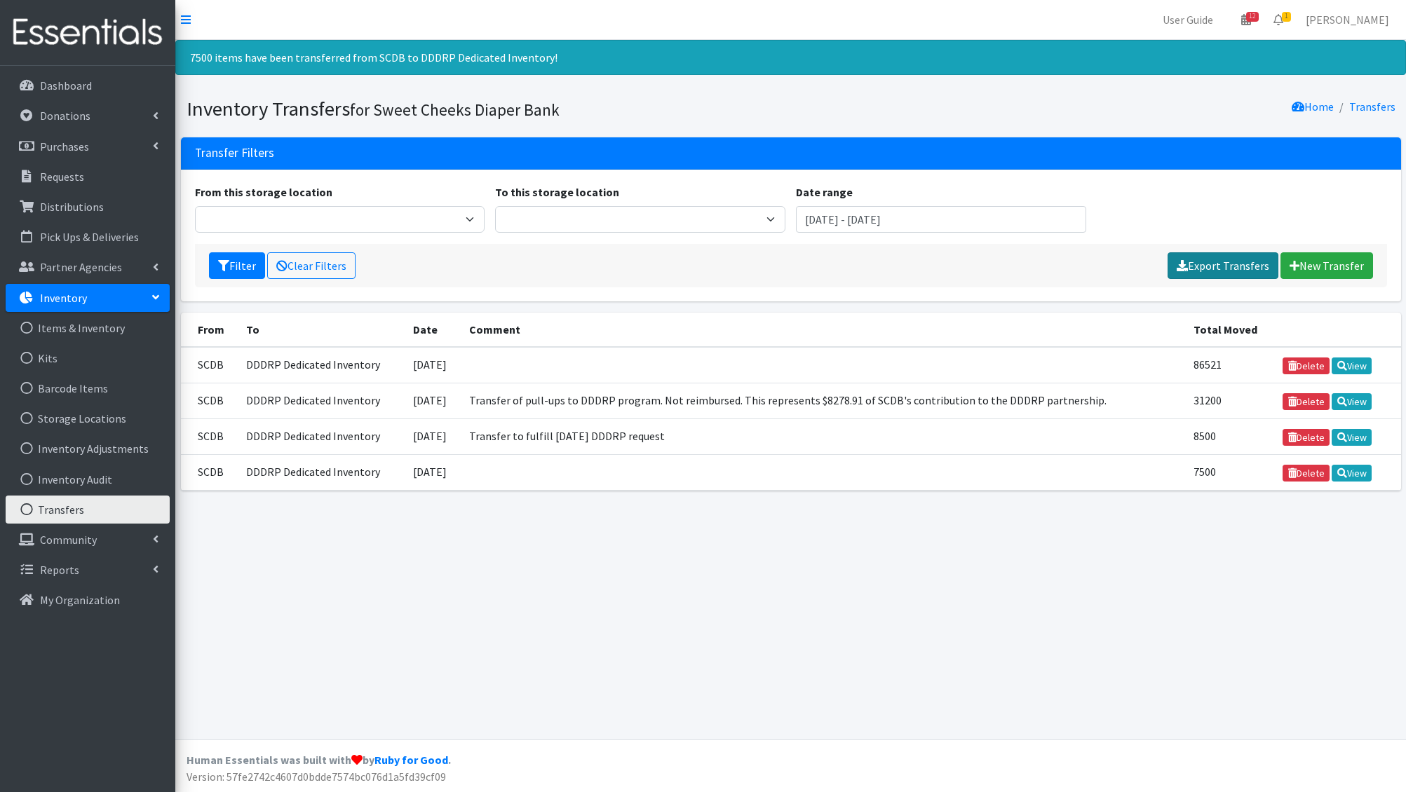
click at [1238, 271] on link "Export Transfers" at bounding box center [1223, 265] width 111 height 27
click at [913, 221] on input "June 13, 2025 - September 13, 2025" at bounding box center [941, 219] width 290 height 27
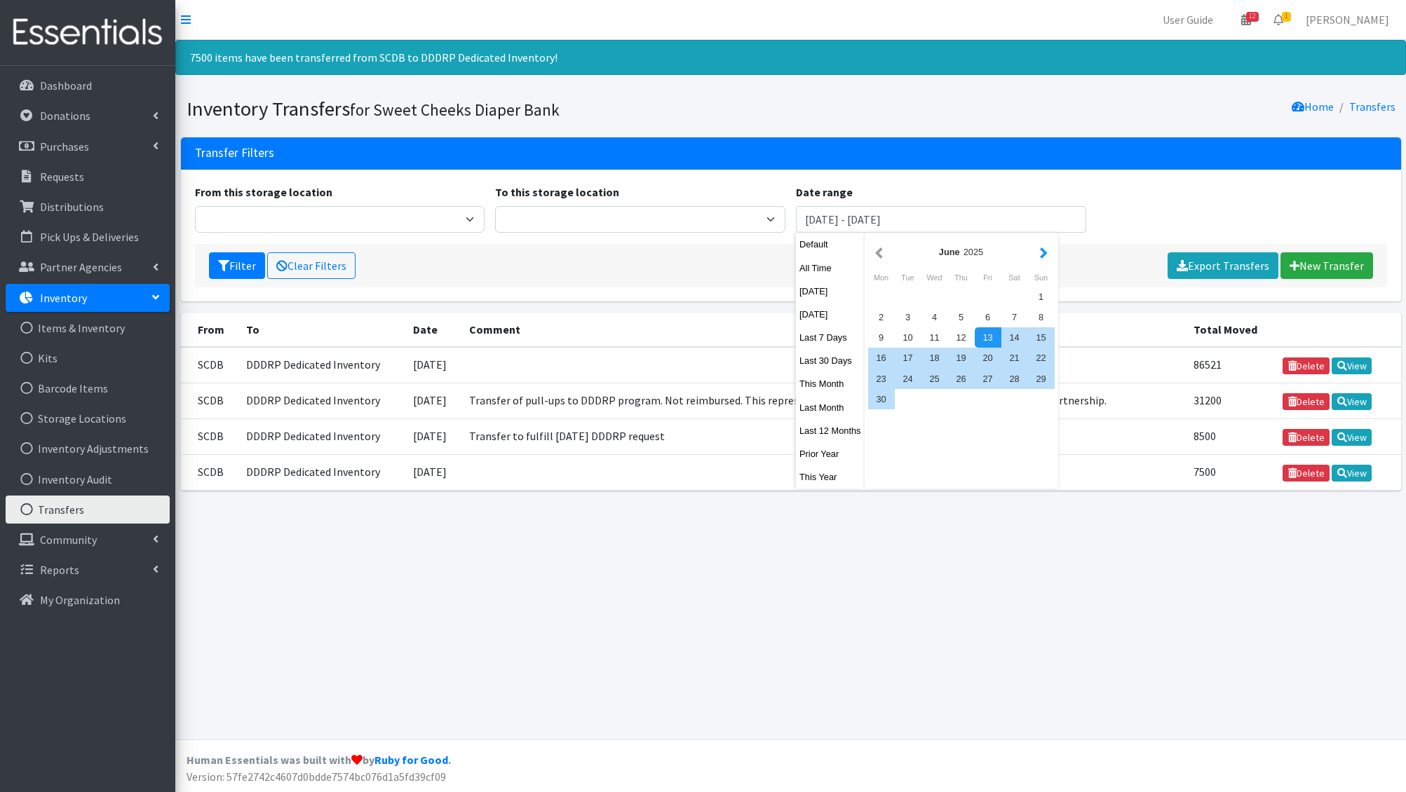
click at [1041, 247] on button "button" at bounding box center [1043, 252] width 15 height 18
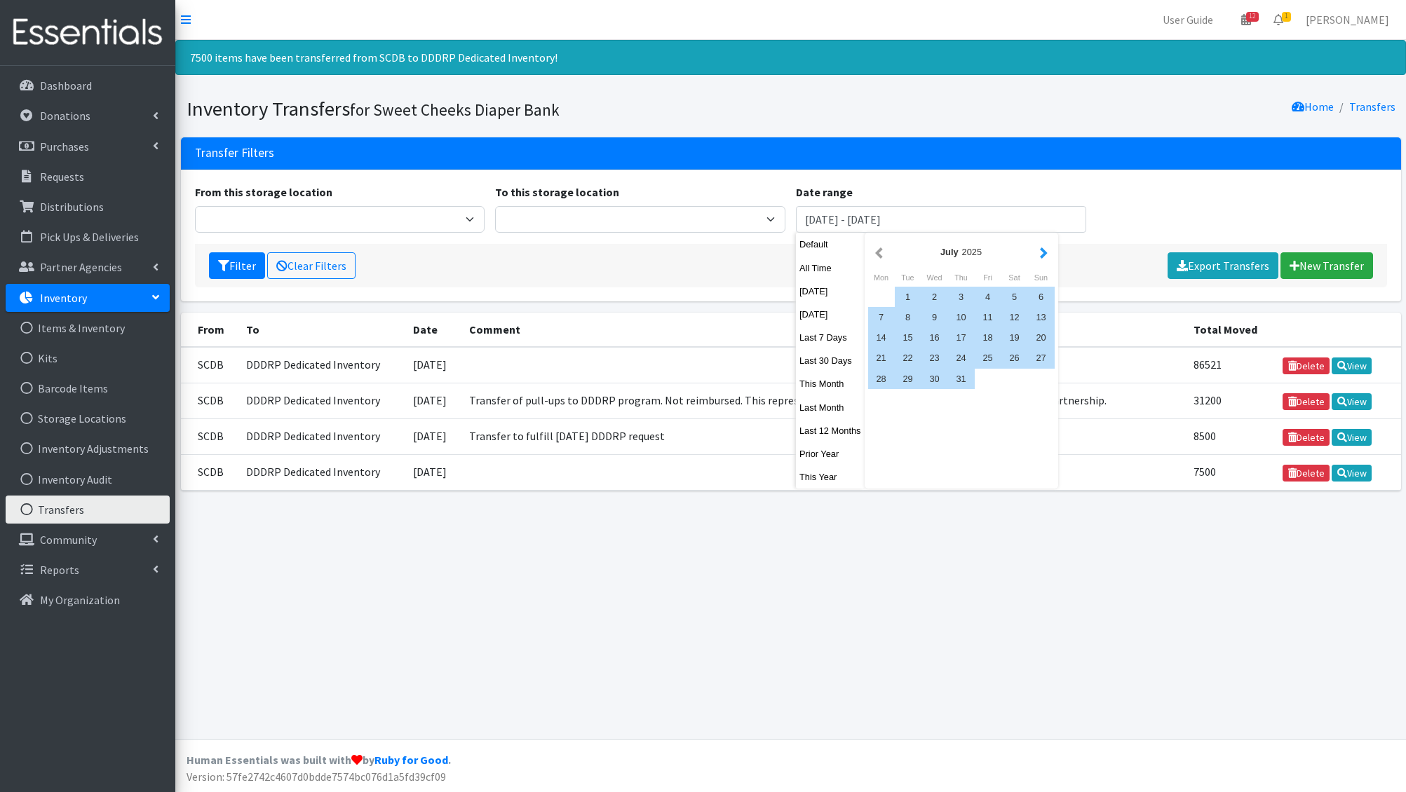
click at [1044, 250] on button "button" at bounding box center [1043, 252] width 15 height 18
click at [822, 293] on button "Today" at bounding box center [830, 291] width 69 height 20
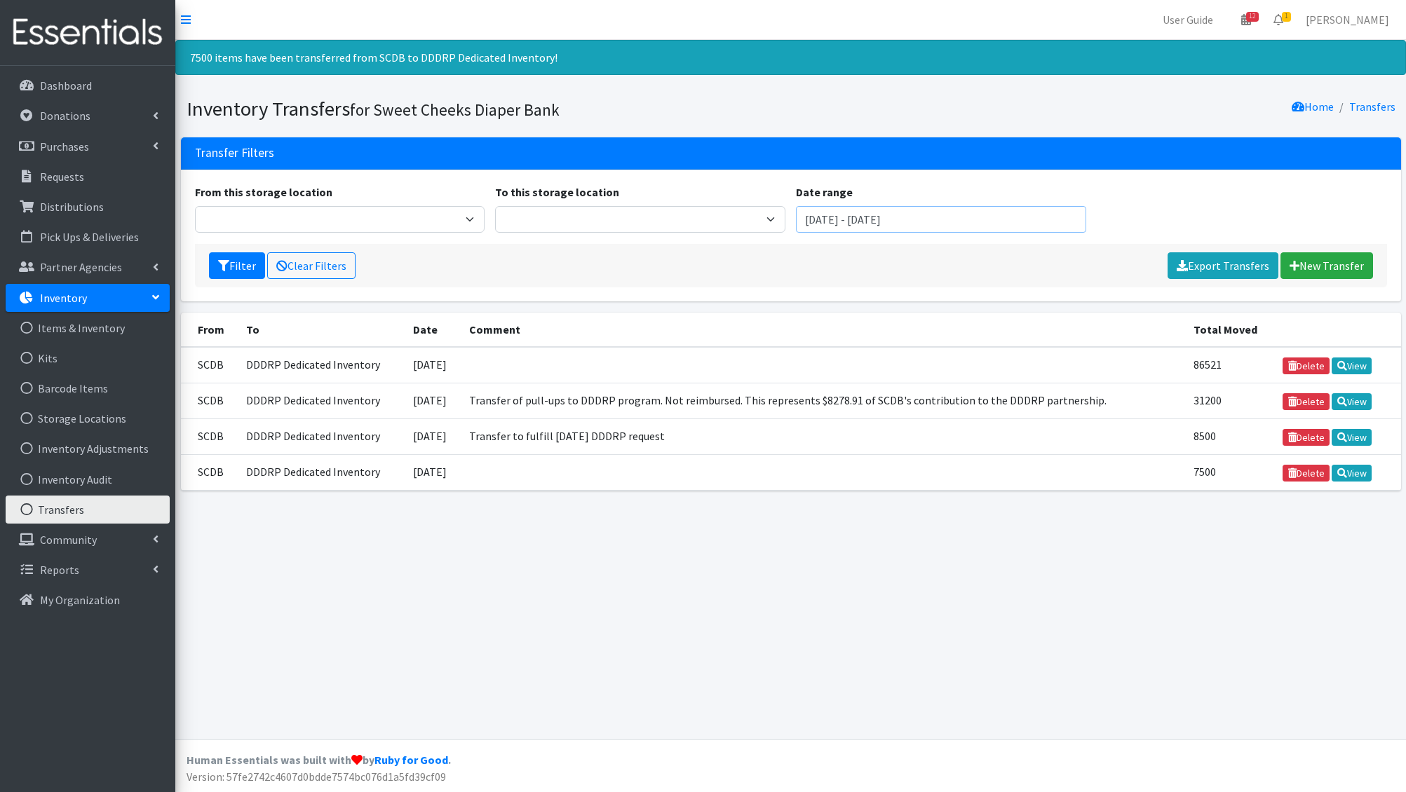
click at [847, 222] on input "August 13, 2025 - August 13, 2025" at bounding box center [941, 219] width 290 height 27
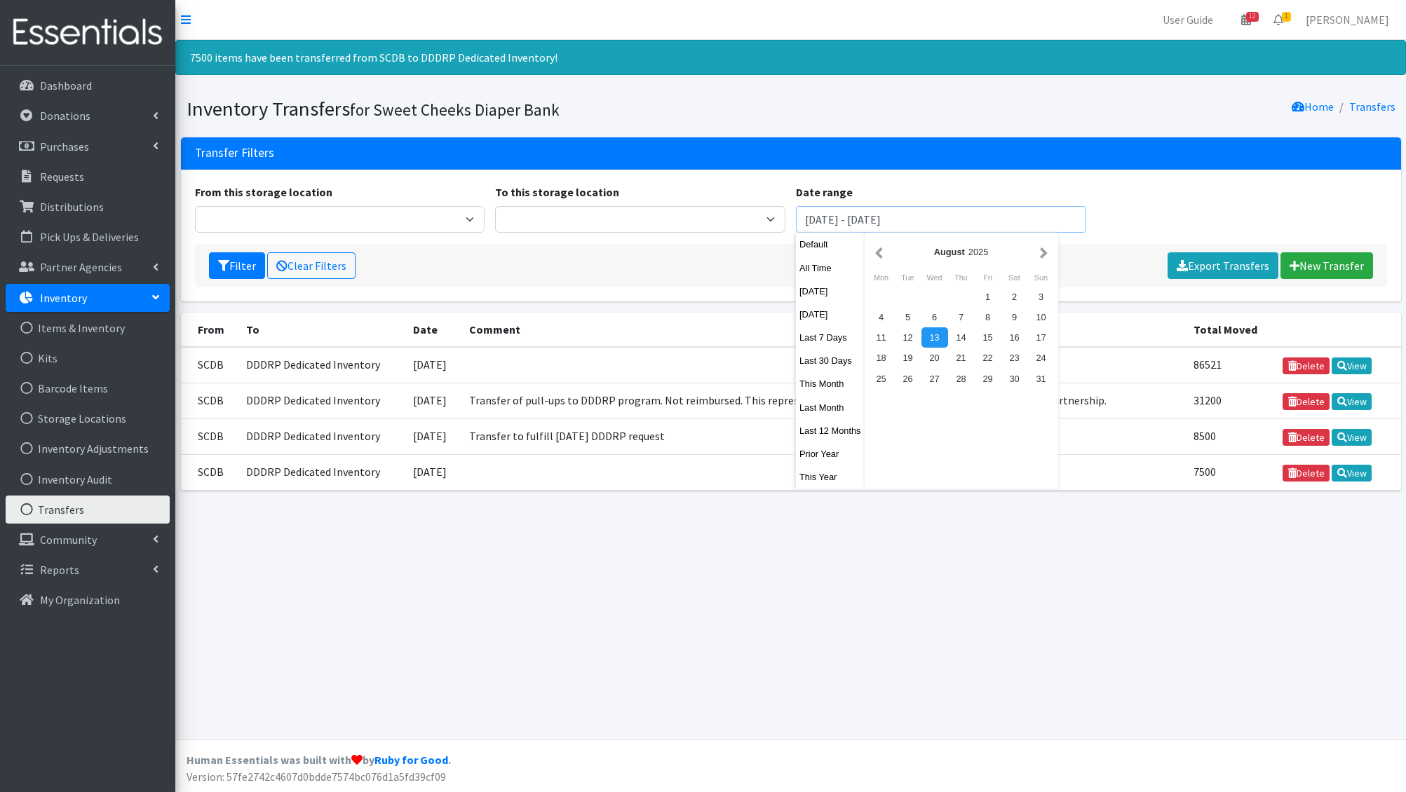
click at [850, 221] on input "August 13, 2025 - August 13, 2025" at bounding box center [941, 219] width 290 height 27
type input "August 12, 2025 - August 13, 2025"
drag, startPoint x: 206, startPoint y: 260, endPoint x: 220, endPoint y: 260, distance: 14.0
click at [220, 260] on div "Filter Clear Filters Export Transfers New Transfer" at bounding box center [791, 265] width 1192 height 43
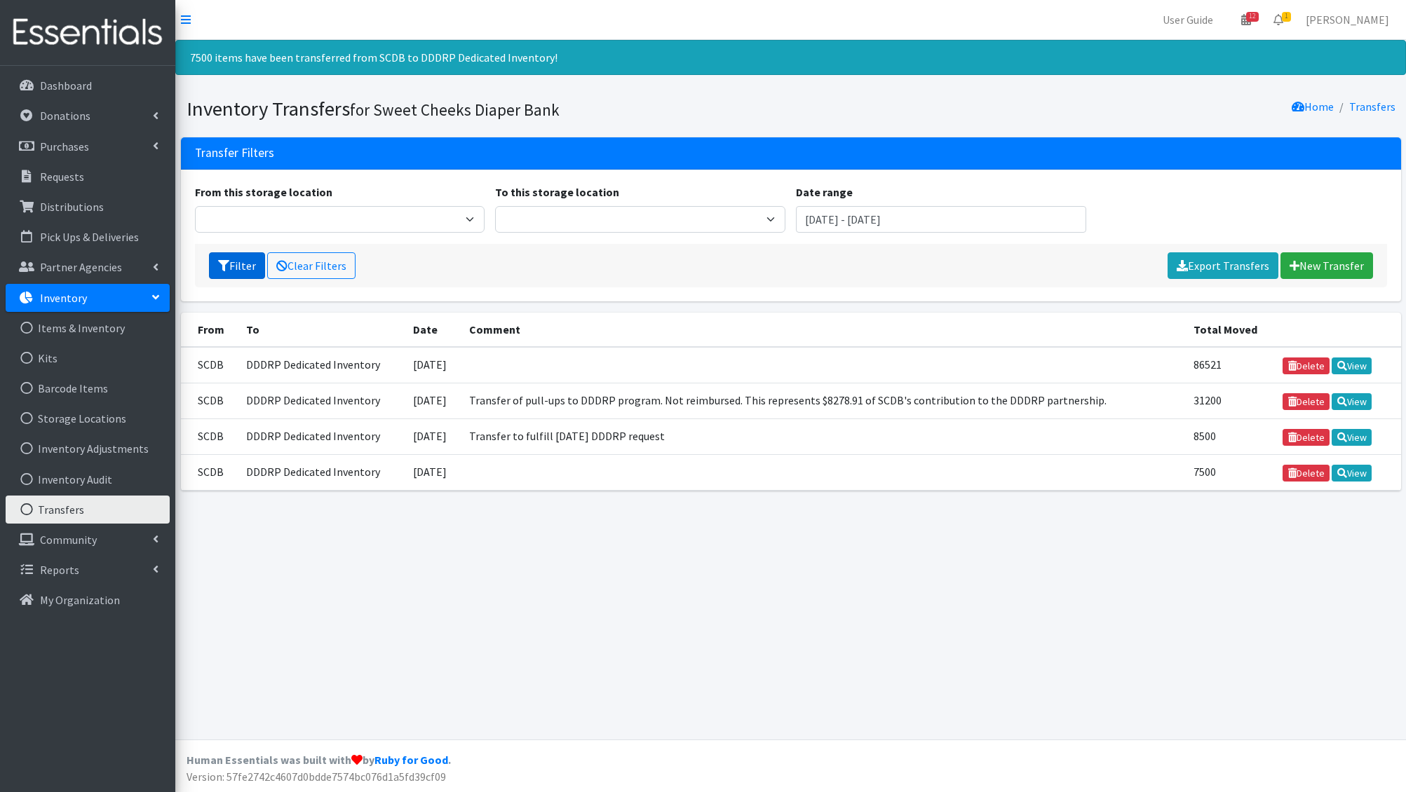
click at [240, 269] on button "Filter" at bounding box center [237, 265] width 56 height 27
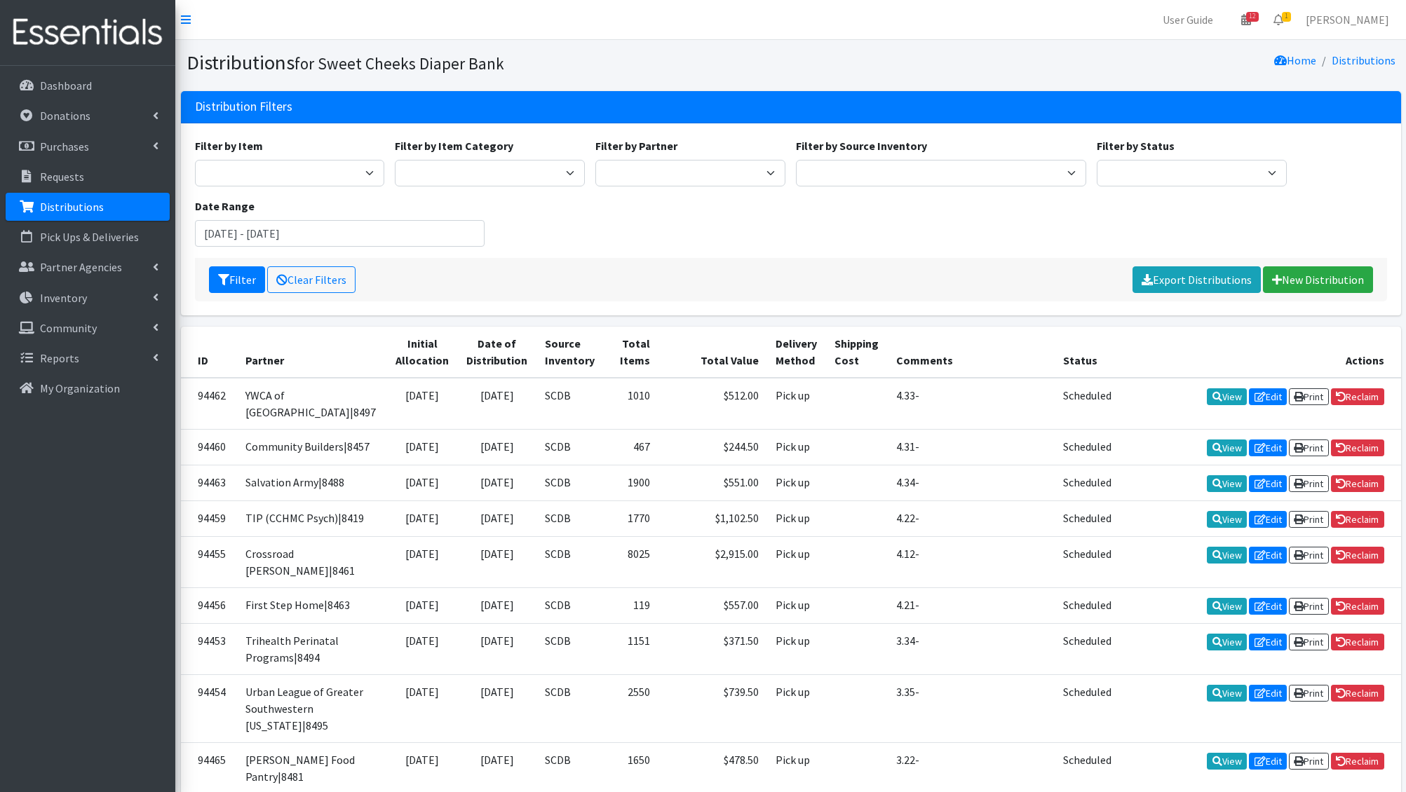
drag, startPoint x: 729, startPoint y: 153, endPoint x: 722, endPoint y: 168, distance: 16.7
click at [728, 153] on div "Filter by Partner Adams/Brown County CAA|8446 Baby Steps at St. Elizabeth|8498 …" at bounding box center [690, 161] width 201 height 49
click at [722, 168] on select "Adams/Brown County CAA|8446 Baby Steps at St. Elizabeth|8498 Bethany House|8542…" at bounding box center [690, 173] width 190 height 27
select select "4961"
click at [595, 160] on select "Adams/Brown County CAA|8446 Baby Steps at St. Elizabeth|8498 Bethany House|8542…" at bounding box center [690, 173] width 190 height 27
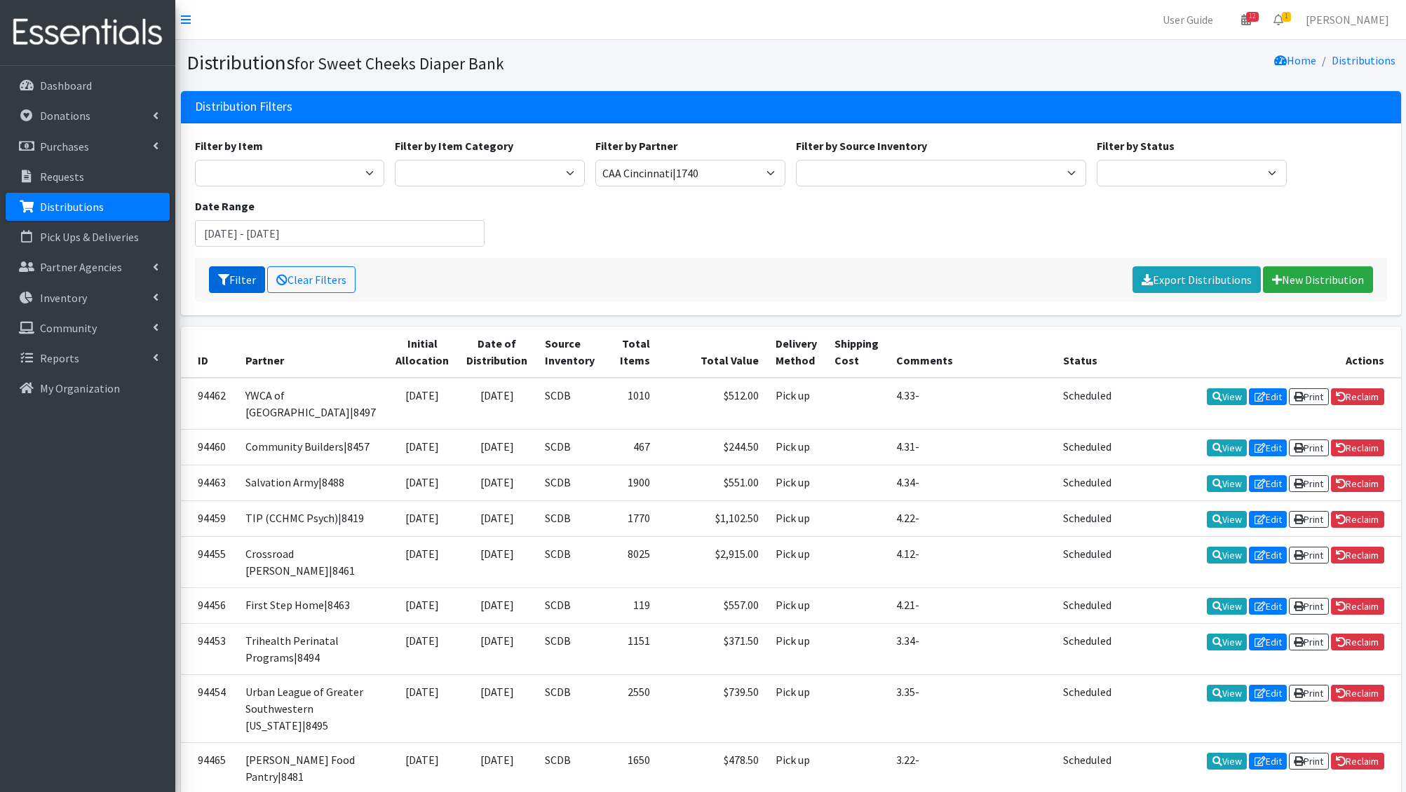
click at [246, 277] on button "Filter" at bounding box center [237, 279] width 56 height 27
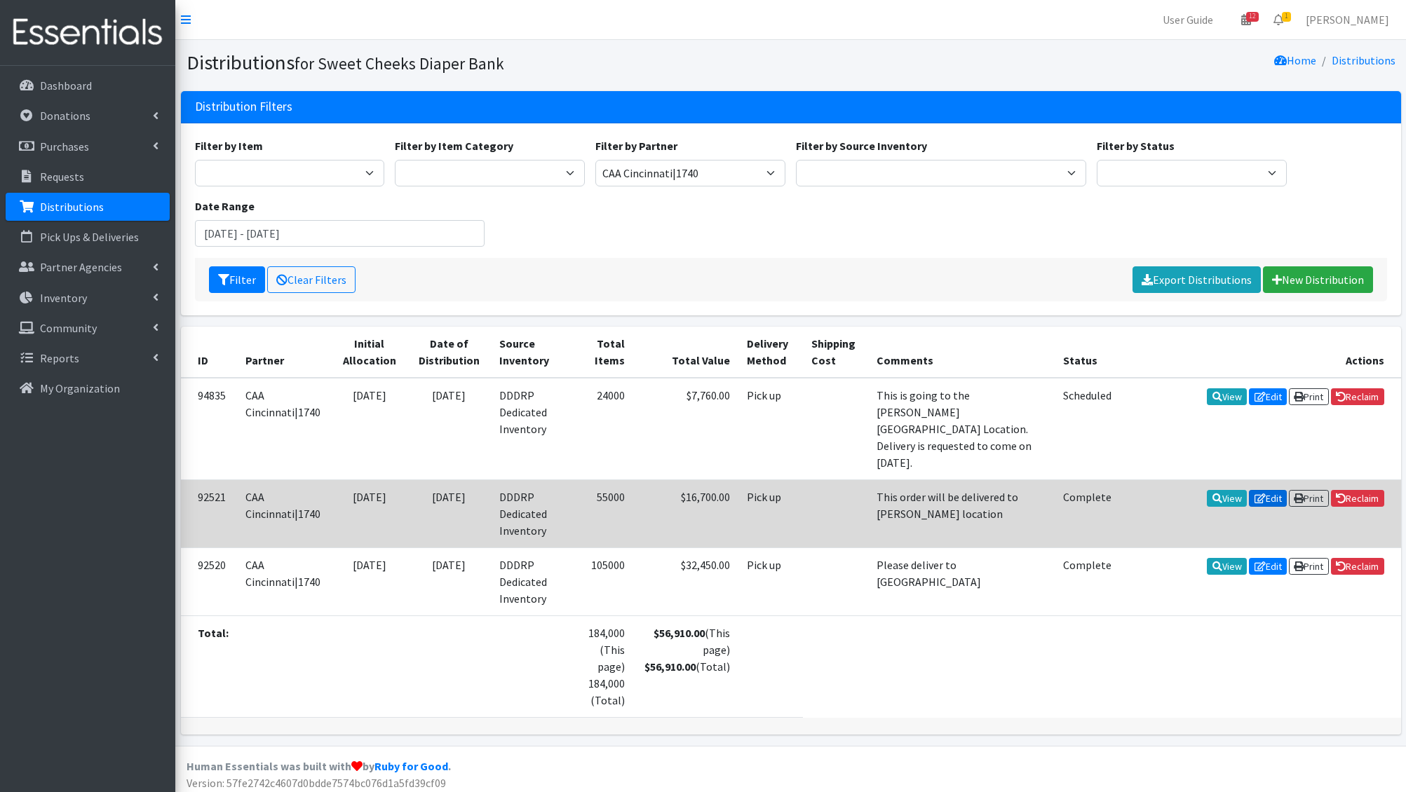
click at [1261, 490] on link "Edit" at bounding box center [1268, 498] width 38 height 17
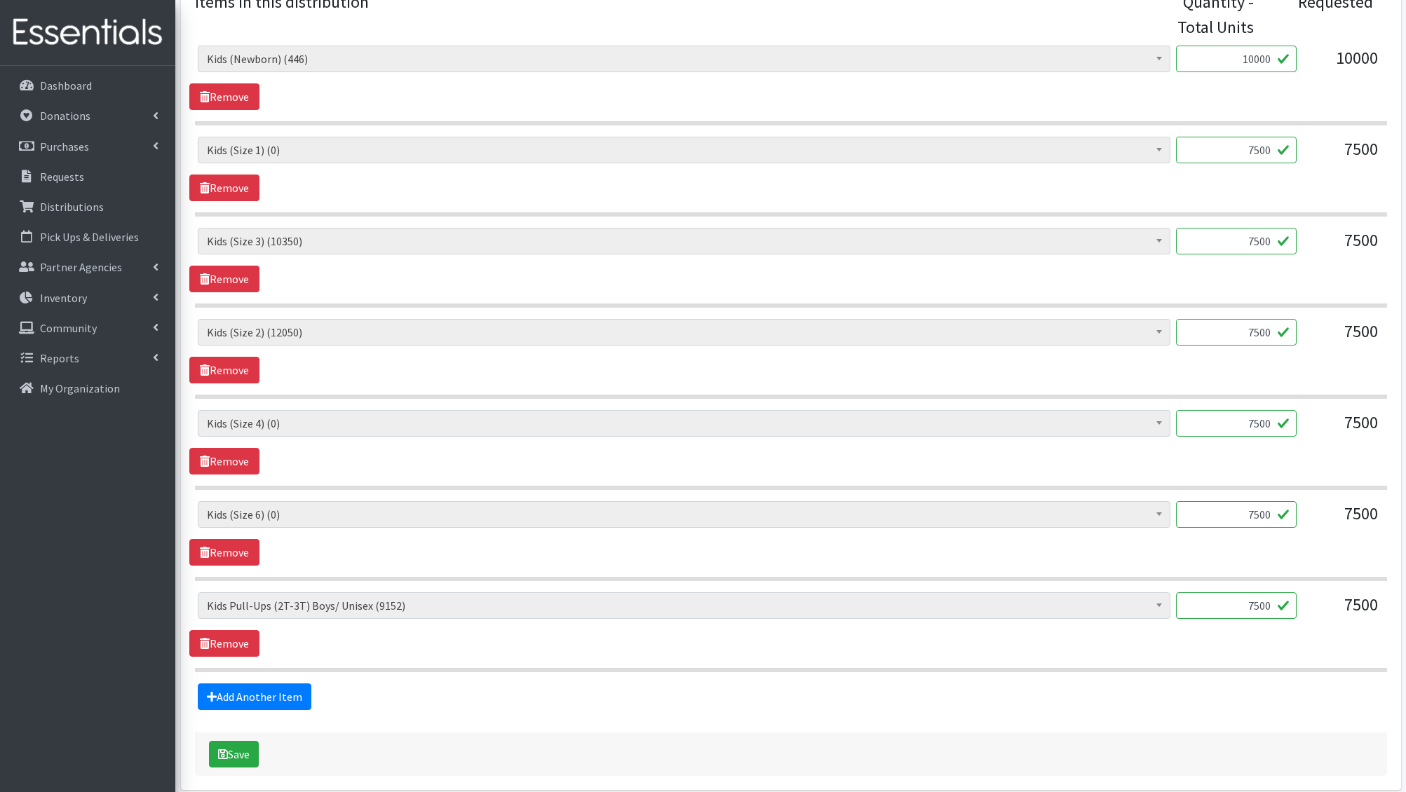
scroll to position [675, 0]
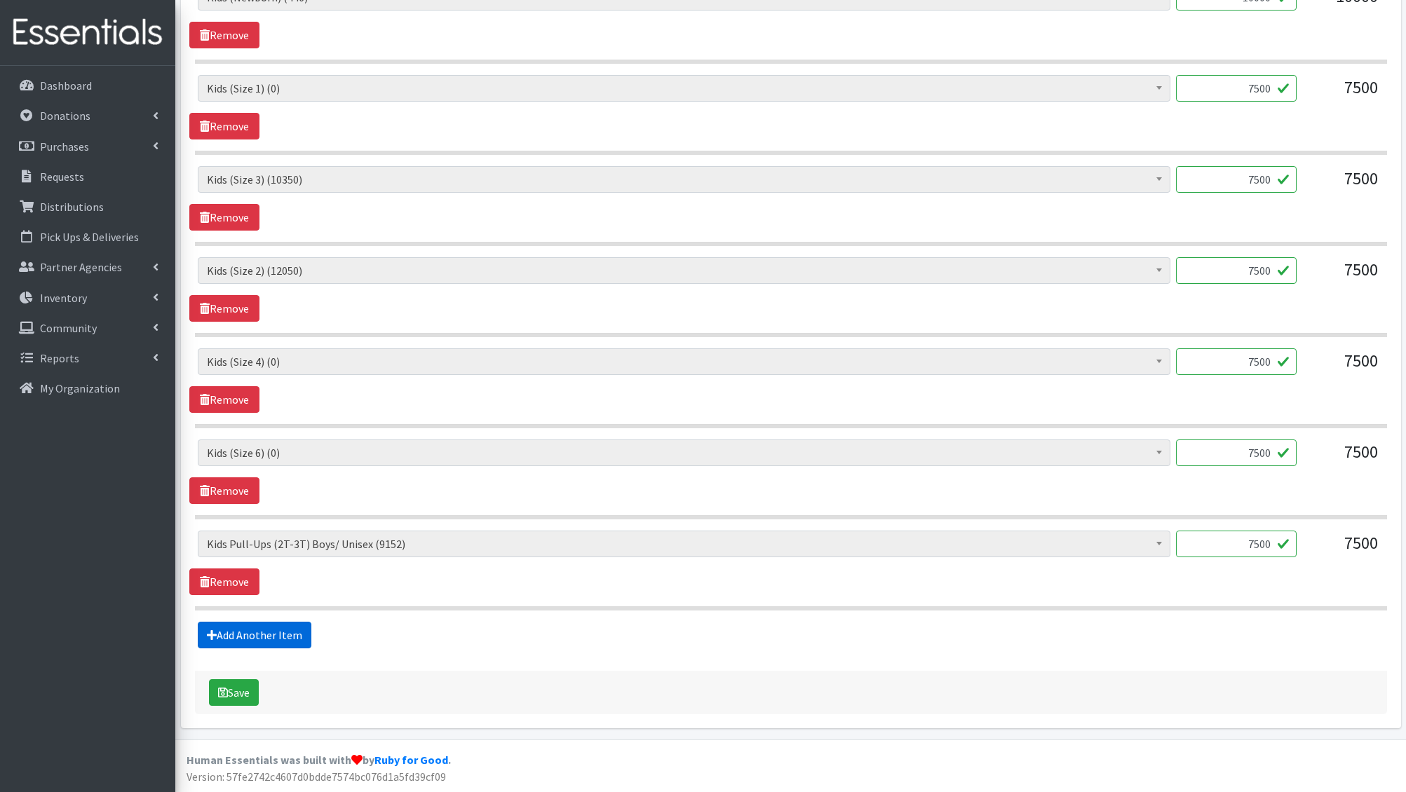
click at [280, 642] on link "Add Another Item" at bounding box center [255, 635] width 114 height 27
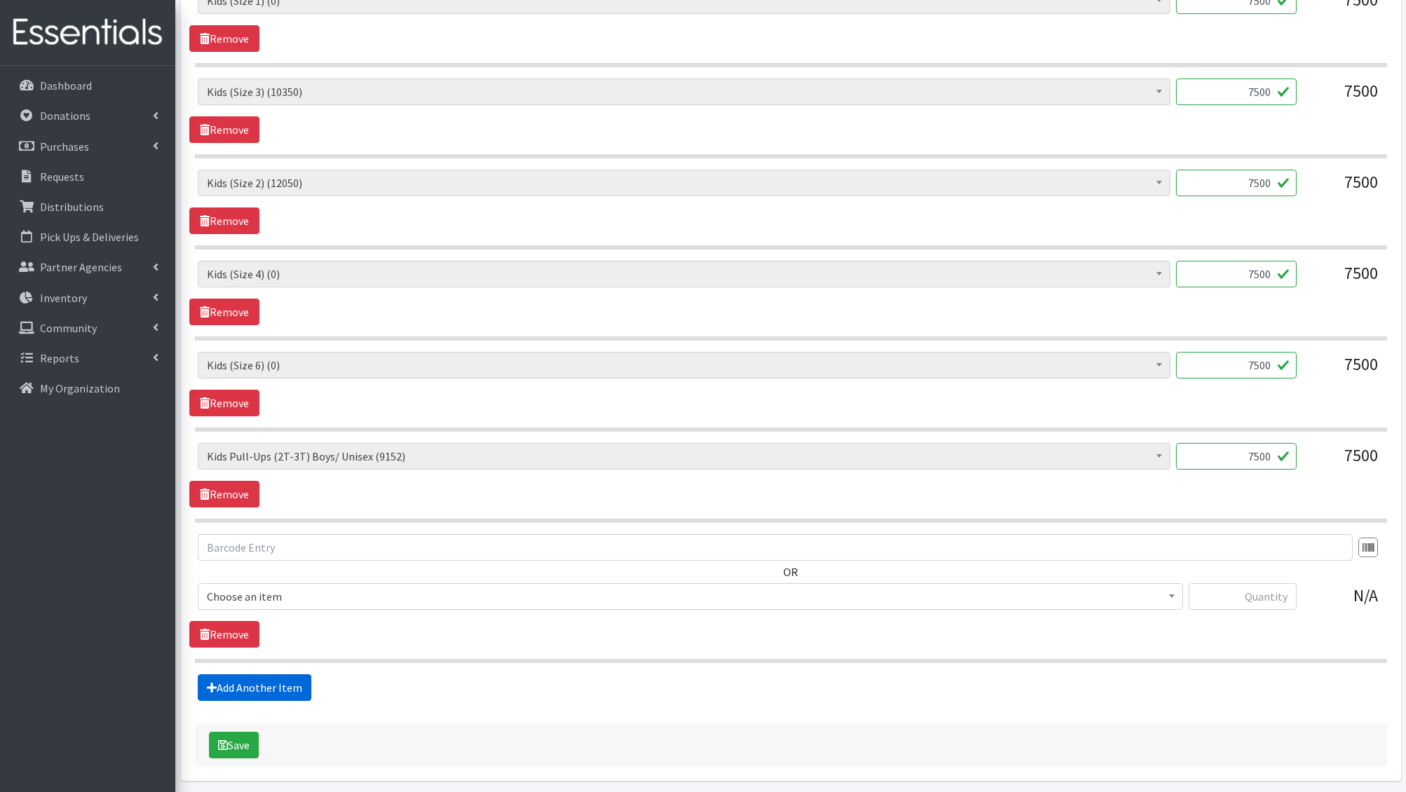
scroll to position [815, 0]
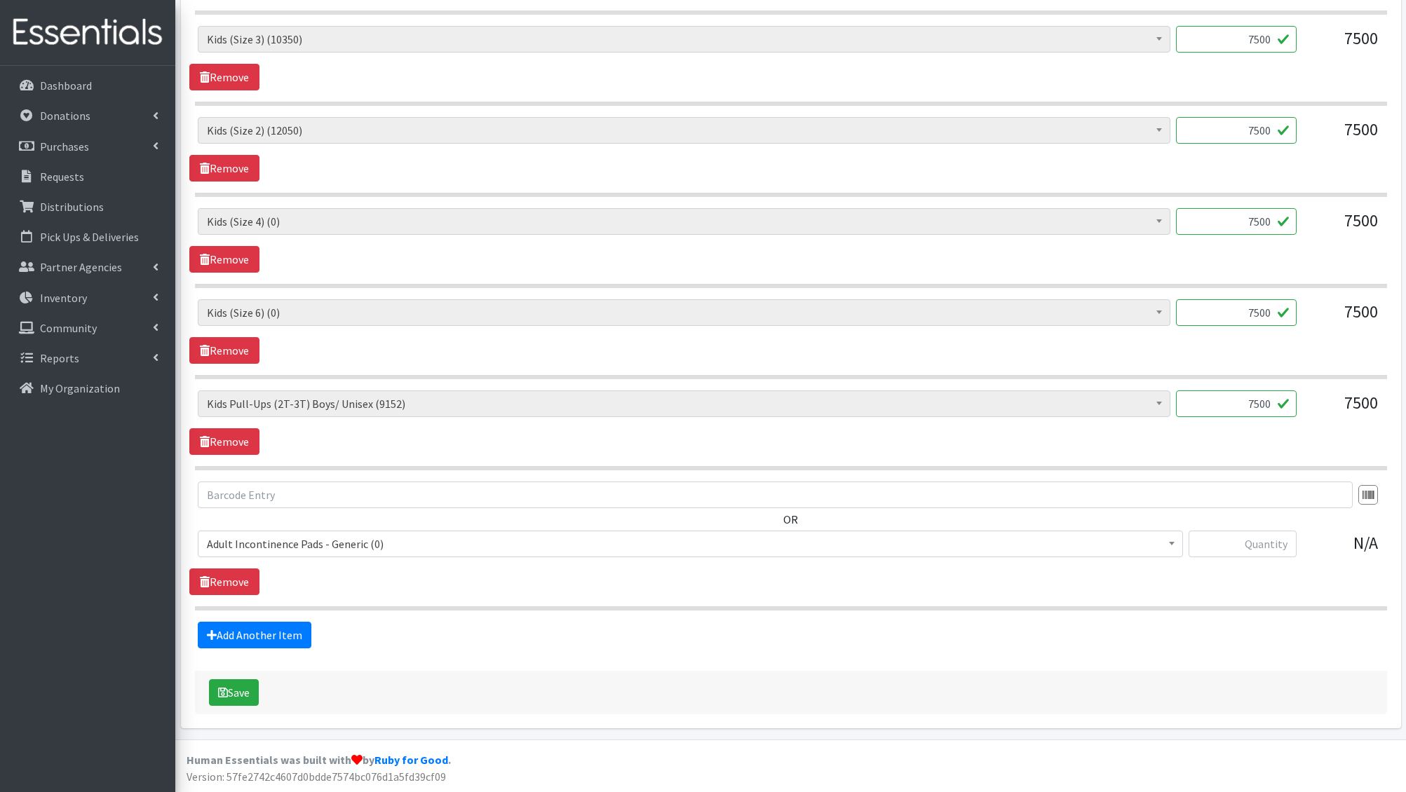
click at [267, 547] on span "Adult Incontinence Pads - Generic (0)" at bounding box center [690, 544] width 967 height 20
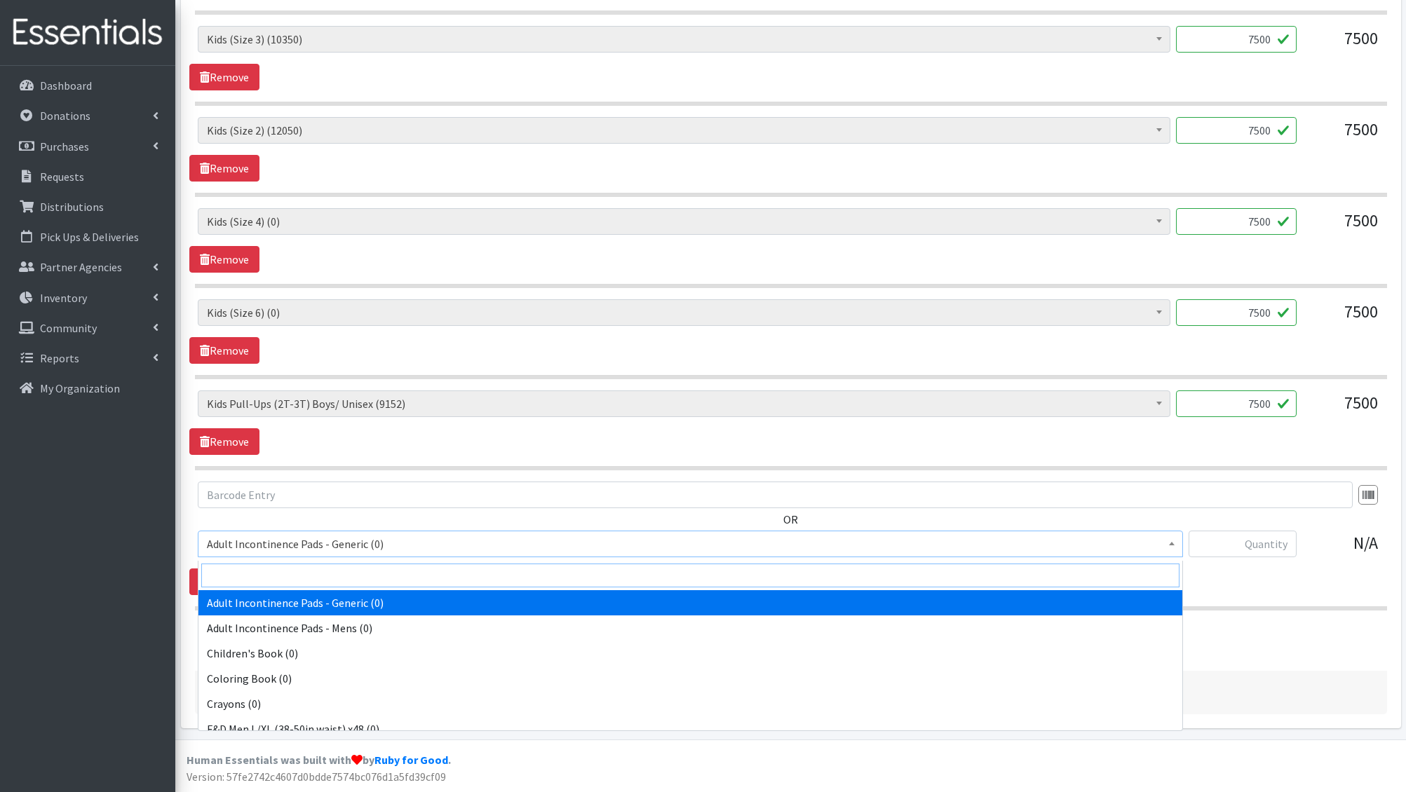
click at [259, 564] on input "search" at bounding box center [690, 576] width 978 height 24
type input "e 5"
select select "1214"
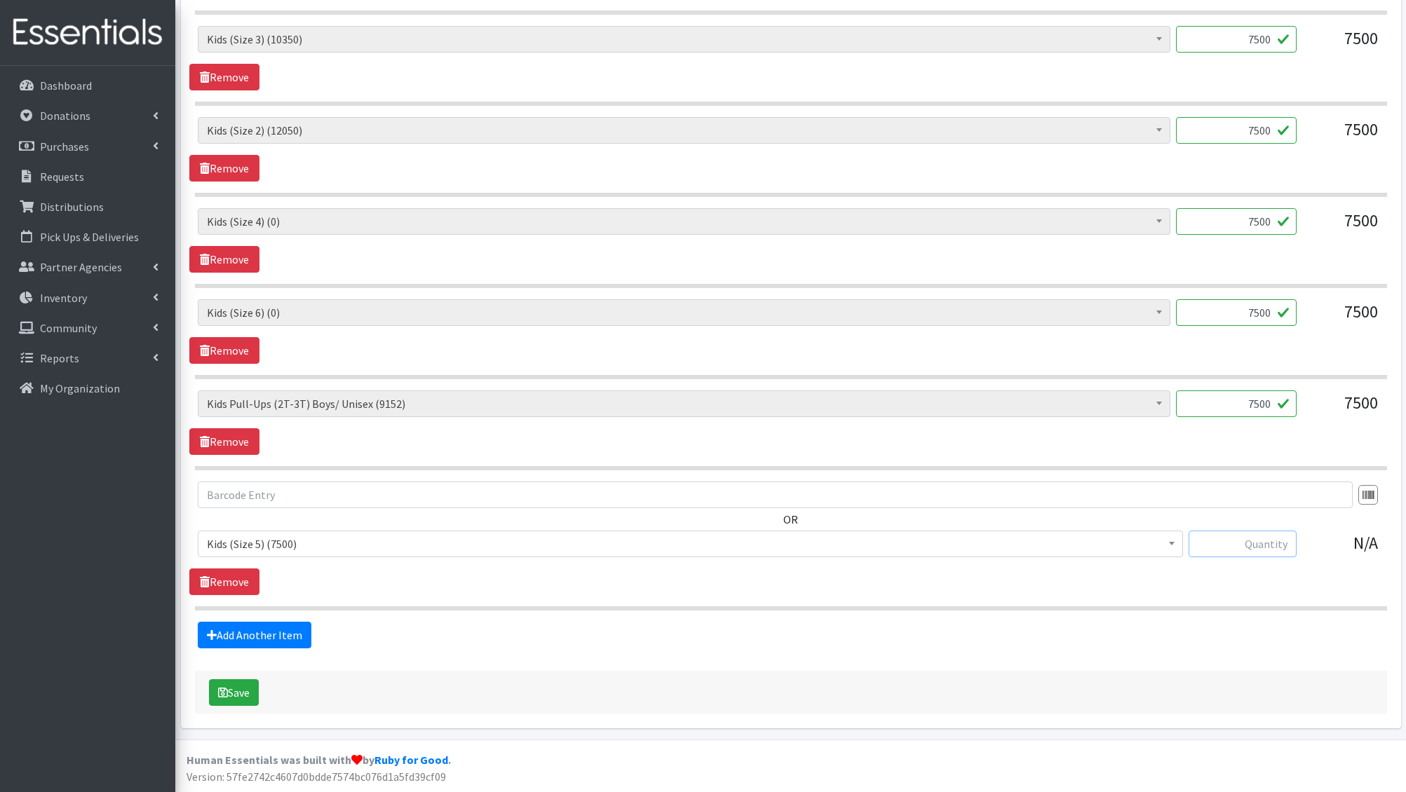
click at [1252, 541] on input "text" at bounding box center [1243, 544] width 108 height 27
type input "7500"
drag, startPoint x: 878, startPoint y: 623, endPoint x: 851, endPoint y: 628, distance: 27.0
click at [878, 623] on div "Add Another Item" at bounding box center [790, 635] width 1203 height 27
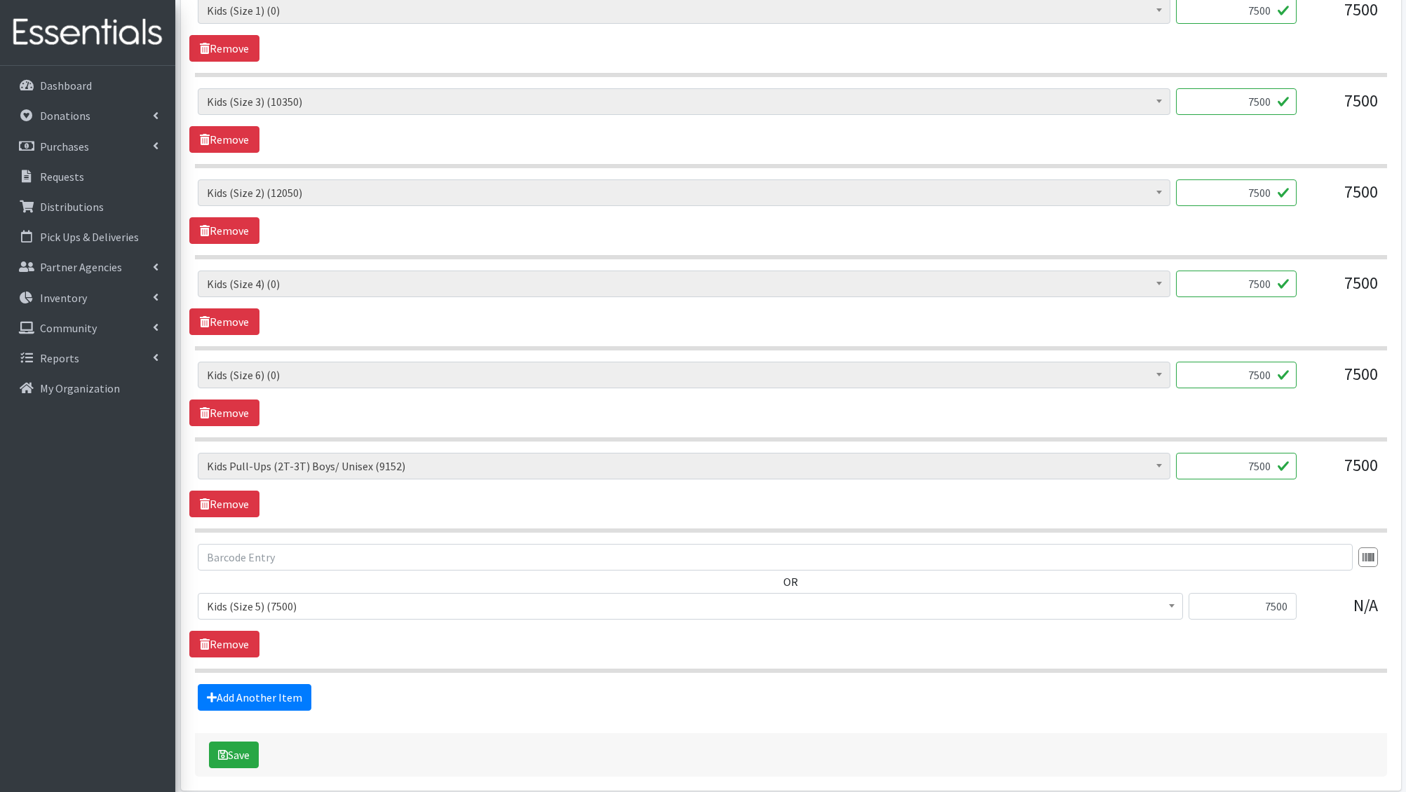
scroll to position [726, 0]
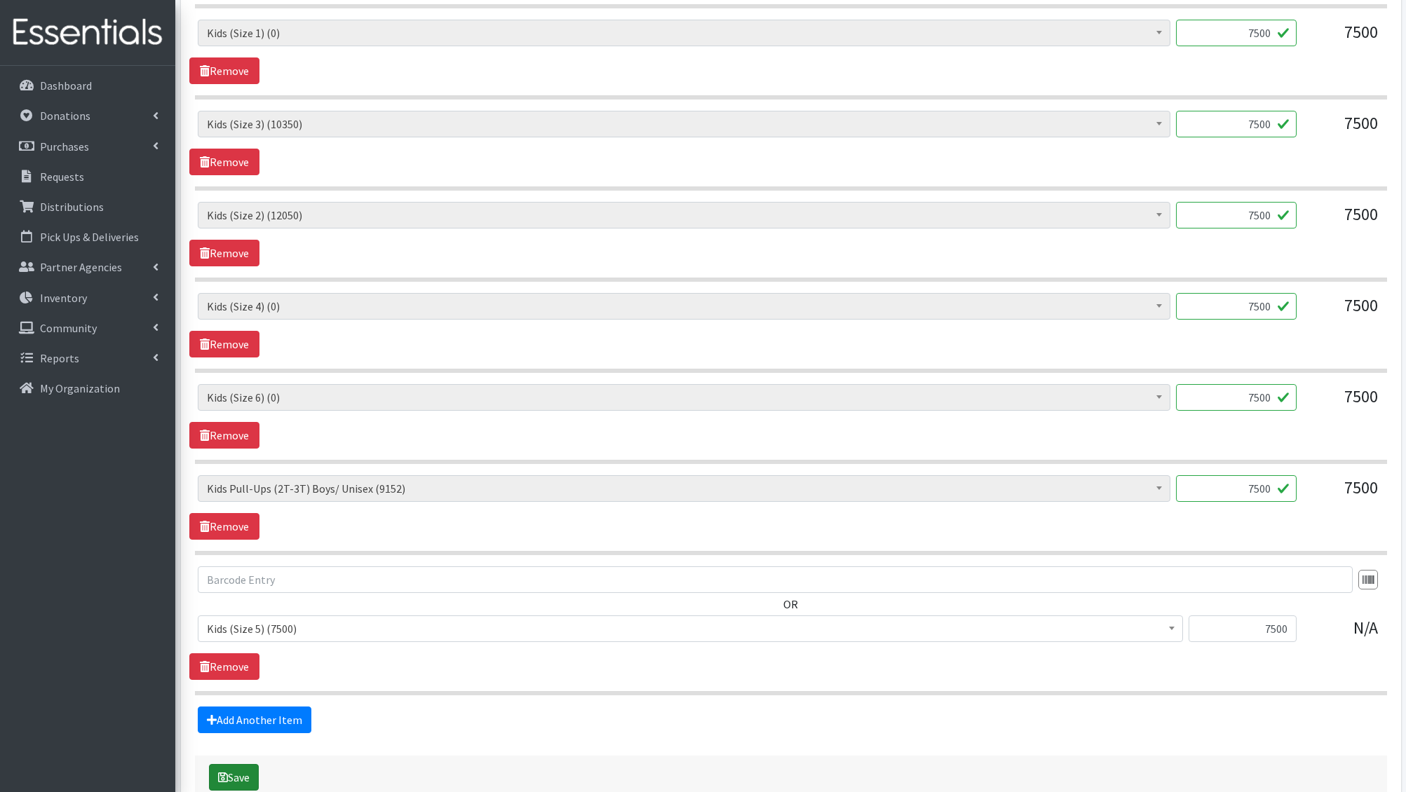
click at [238, 778] on button "Save" at bounding box center [234, 777] width 50 height 27
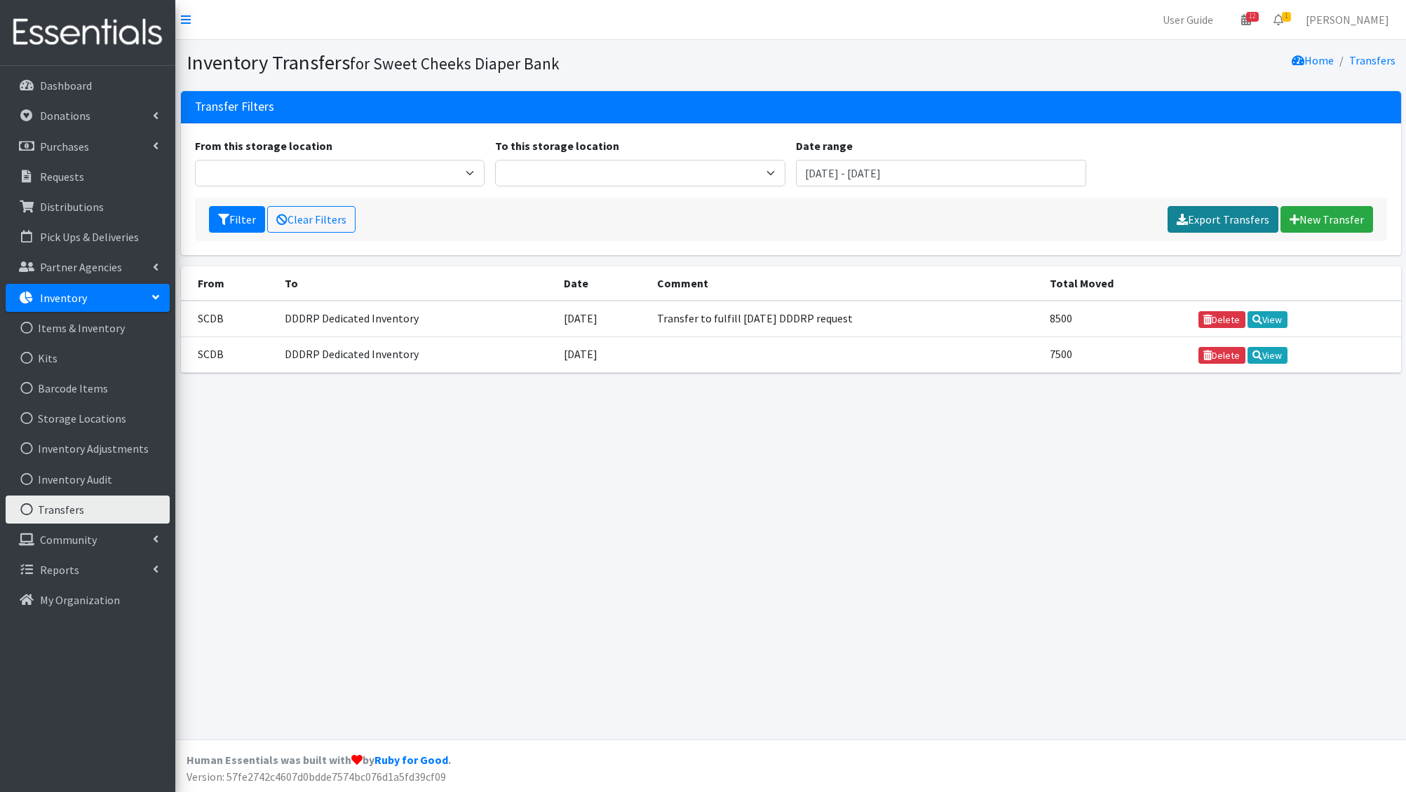
click at [1251, 218] on link "Export Transfers" at bounding box center [1223, 219] width 111 height 27
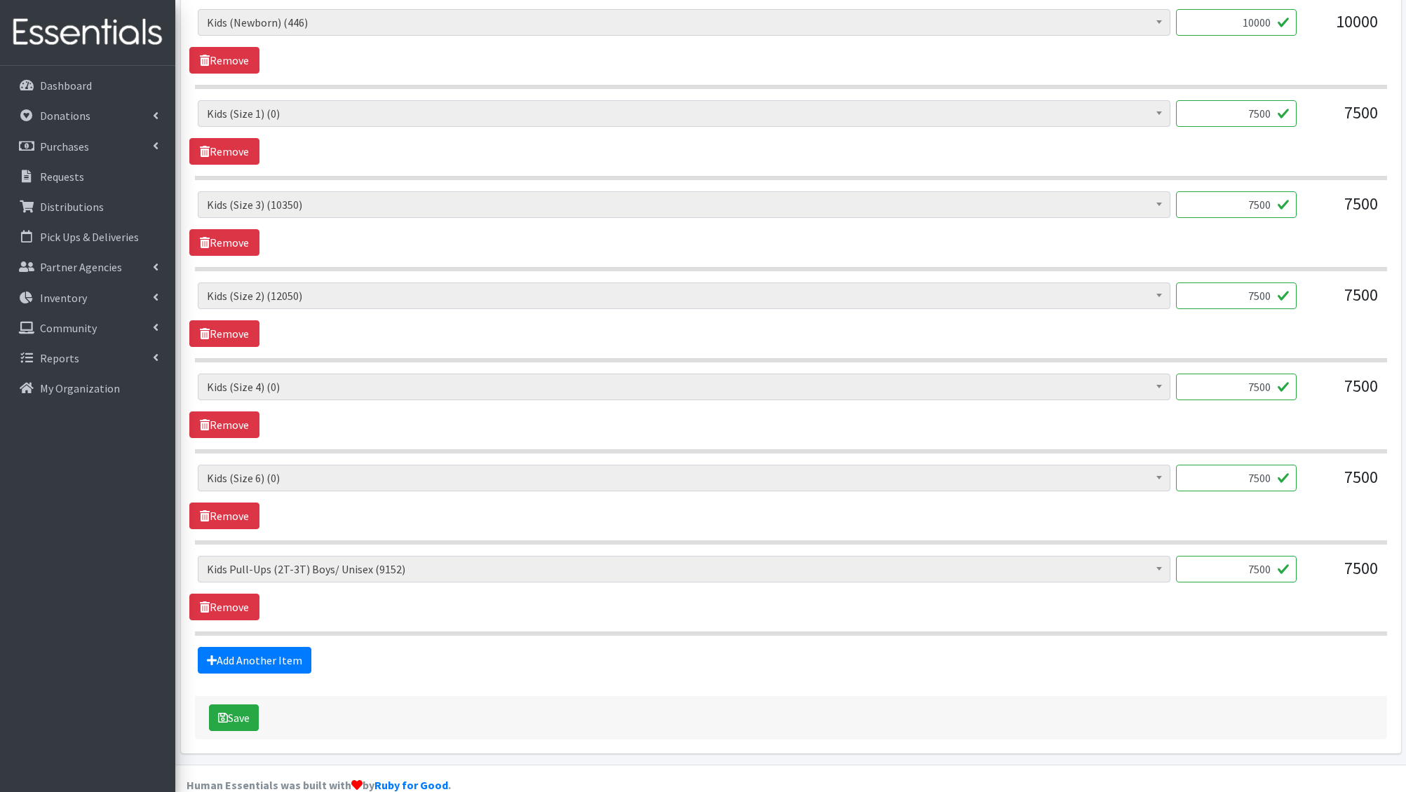
scroll to position [675, 0]
